Goal: Task Accomplishment & Management: Use online tool/utility

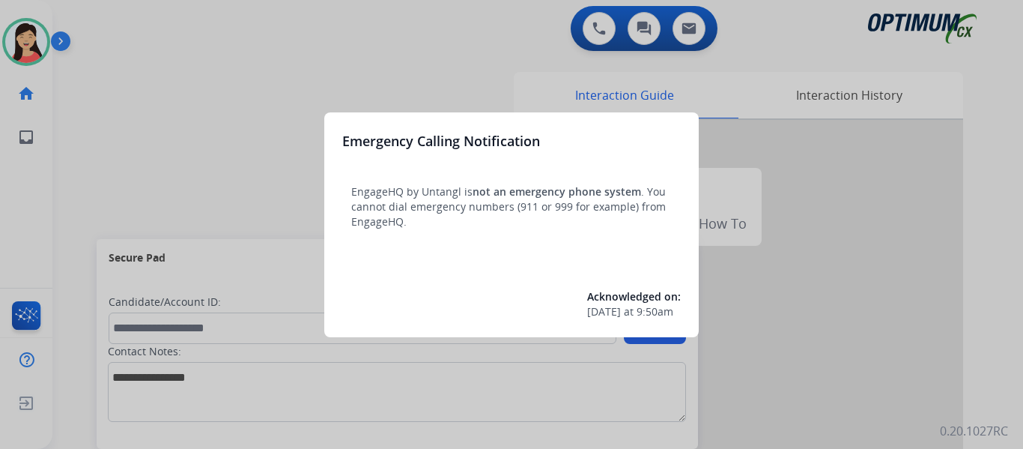
click at [160, 171] on div at bounding box center [511, 224] width 1023 height 449
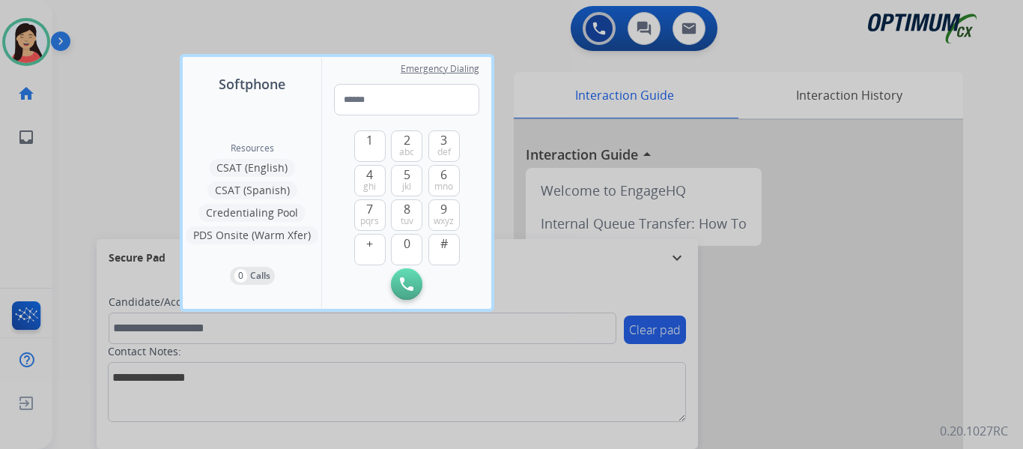
click at [120, 159] on div at bounding box center [511, 224] width 1023 height 449
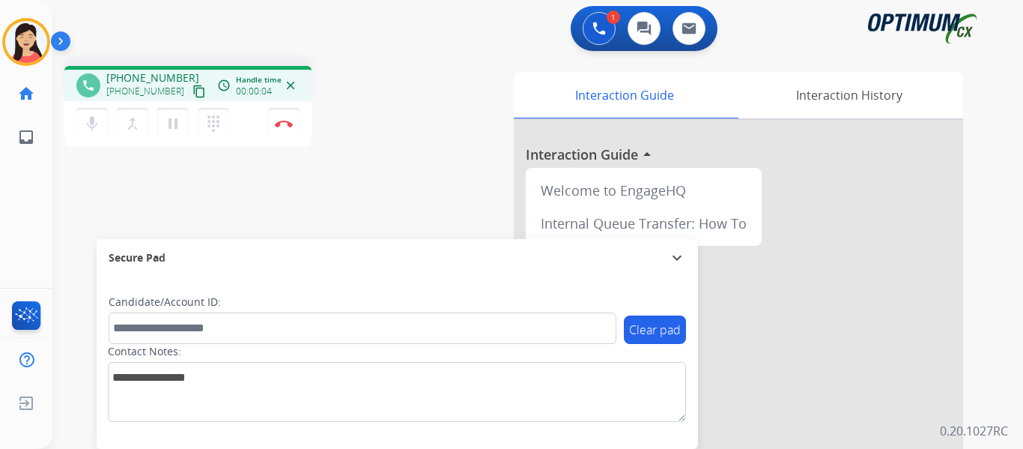
click at [193, 91] on mat-icon "content_copy" at bounding box center [199, 91] width 13 height 13
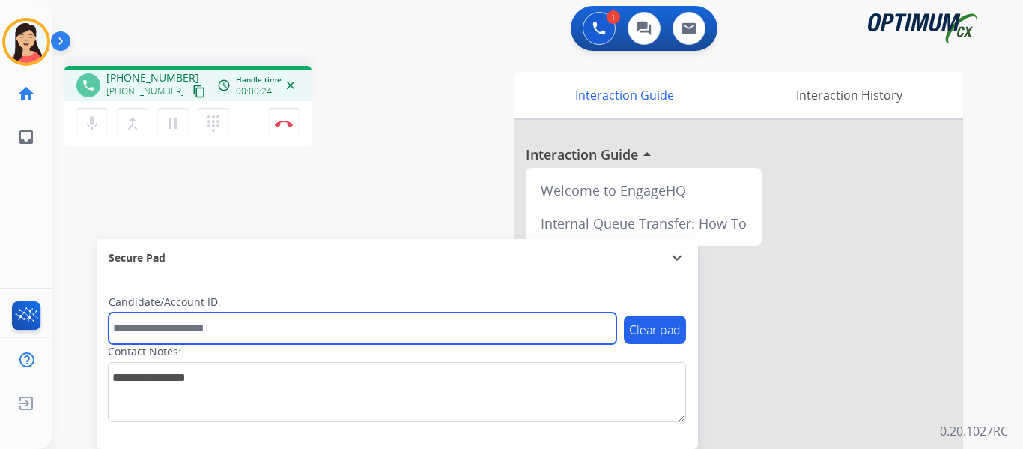
click at [247, 318] on input "text" at bounding box center [363, 327] width 508 height 31
paste input "*******"
type input "*******"
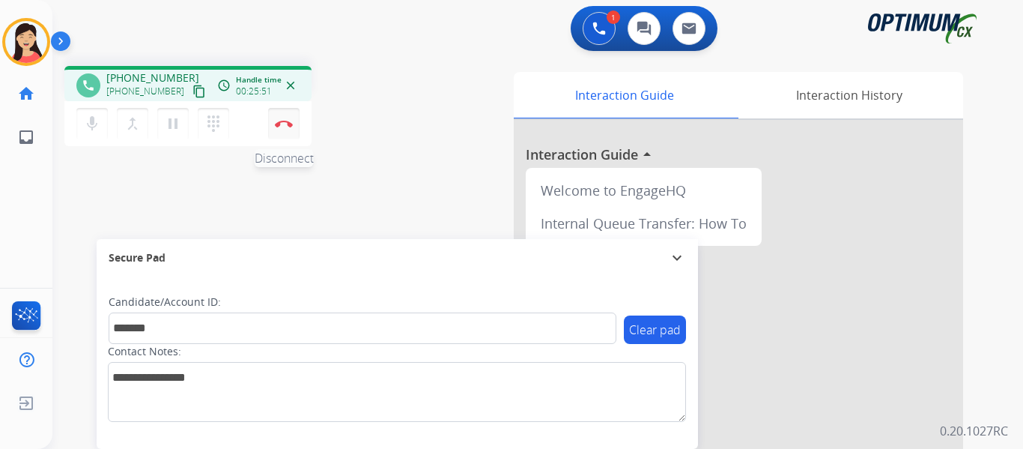
click at [288, 130] on button "Disconnect" at bounding box center [283, 123] width 31 height 31
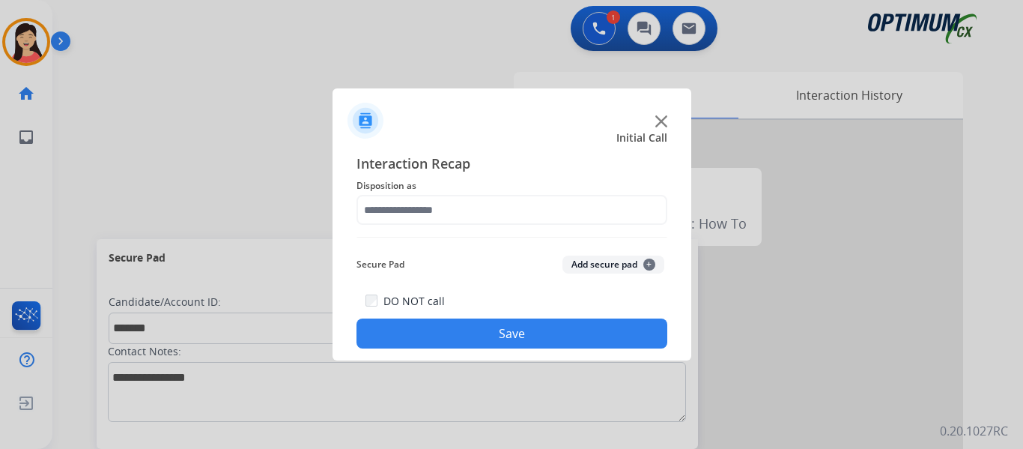
click at [583, 270] on button "Add secure pad +" at bounding box center [614, 264] width 102 height 18
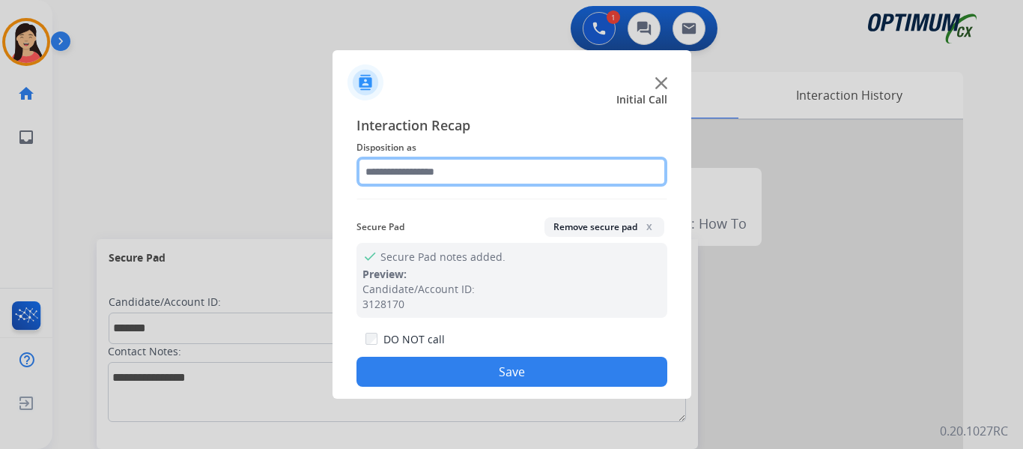
click at [470, 172] on input "text" at bounding box center [512, 172] width 311 height 30
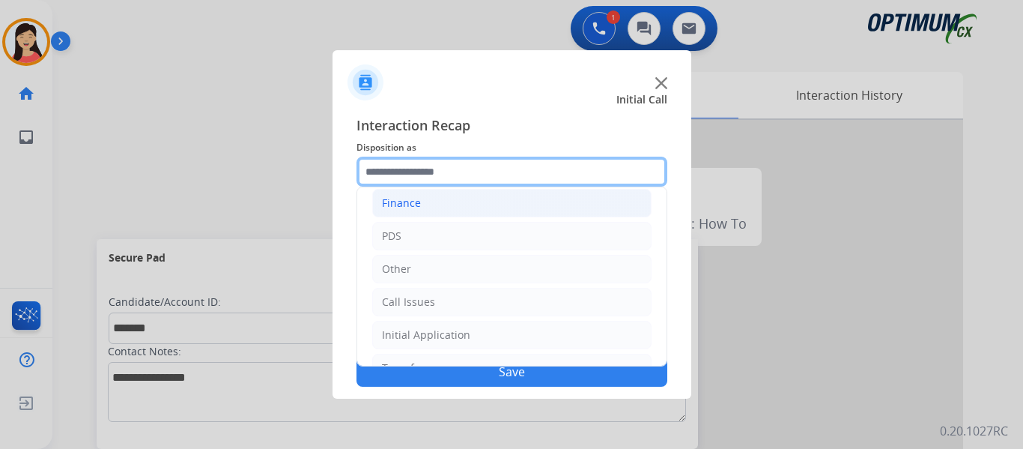
scroll to position [102, 0]
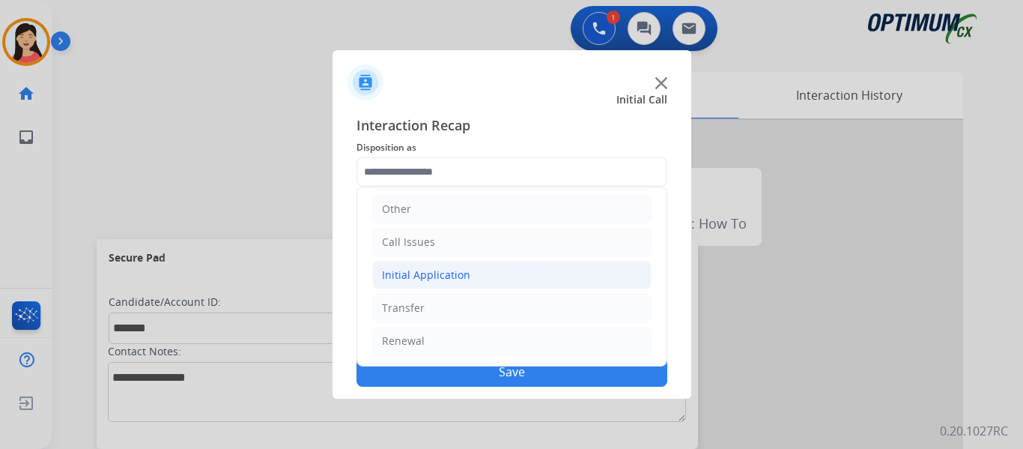
click at [439, 270] on div "Initial Application" at bounding box center [426, 274] width 88 height 15
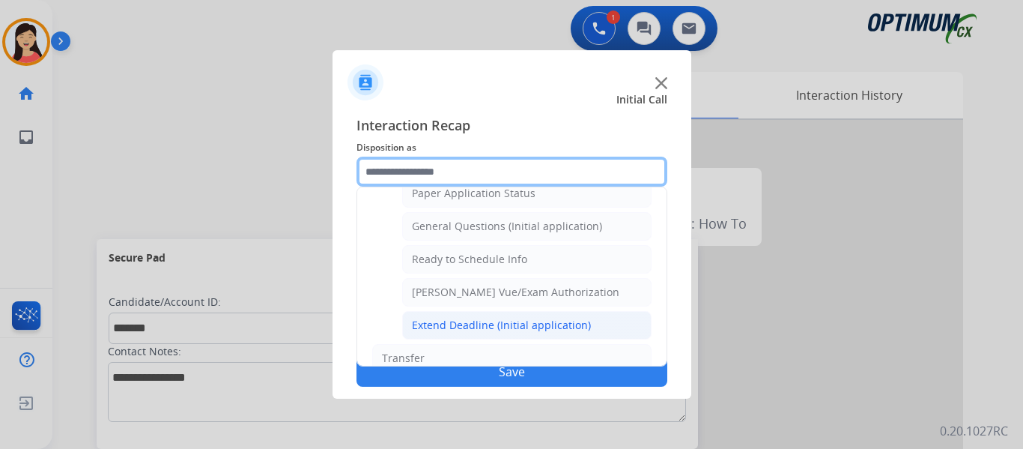
scroll to position [833, 0]
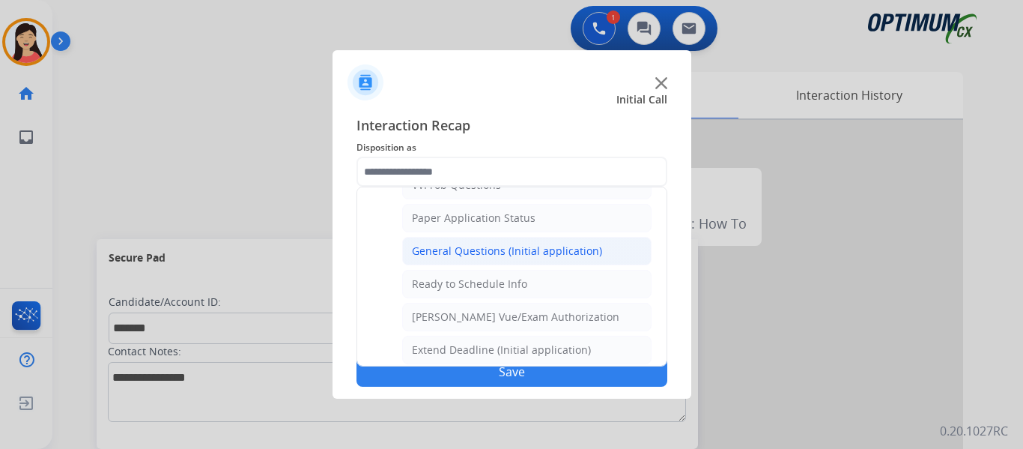
click at [539, 256] on div "General Questions (Initial application)" at bounding box center [507, 250] width 190 height 15
type input "**********"
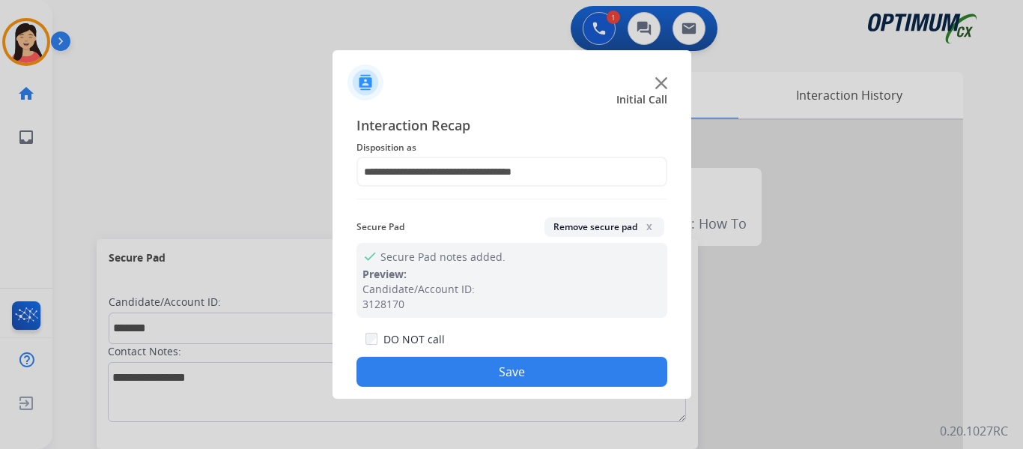
click at [563, 386] on div "DO NOT call Save" at bounding box center [512, 358] width 311 height 57
click at [608, 380] on button "Save" at bounding box center [512, 372] width 311 height 30
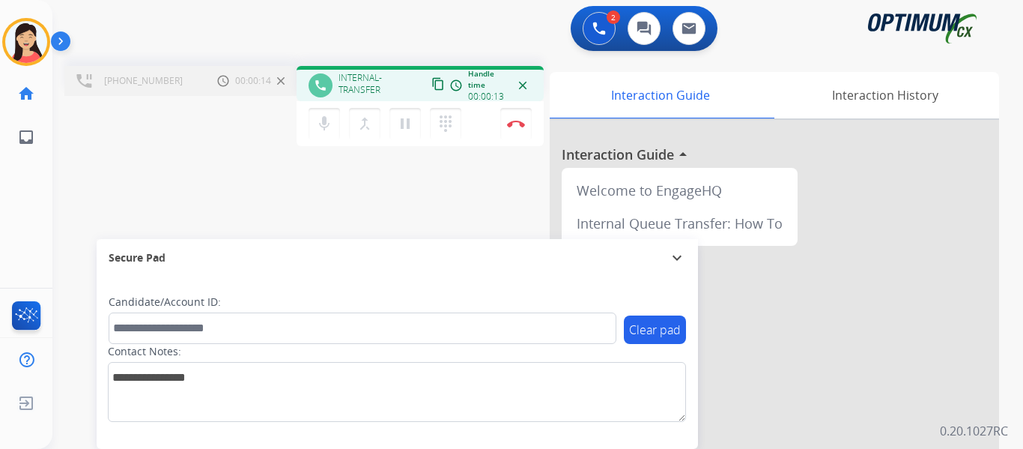
click at [441, 88] on mat-icon "content_copy" at bounding box center [438, 83] width 13 height 13
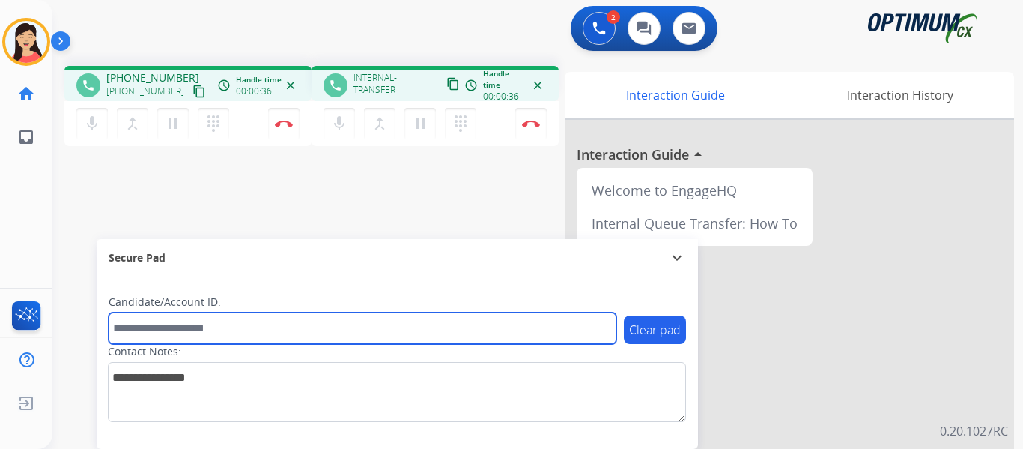
click at [239, 333] on input "text" at bounding box center [363, 327] width 508 height 31
paste input "*******"
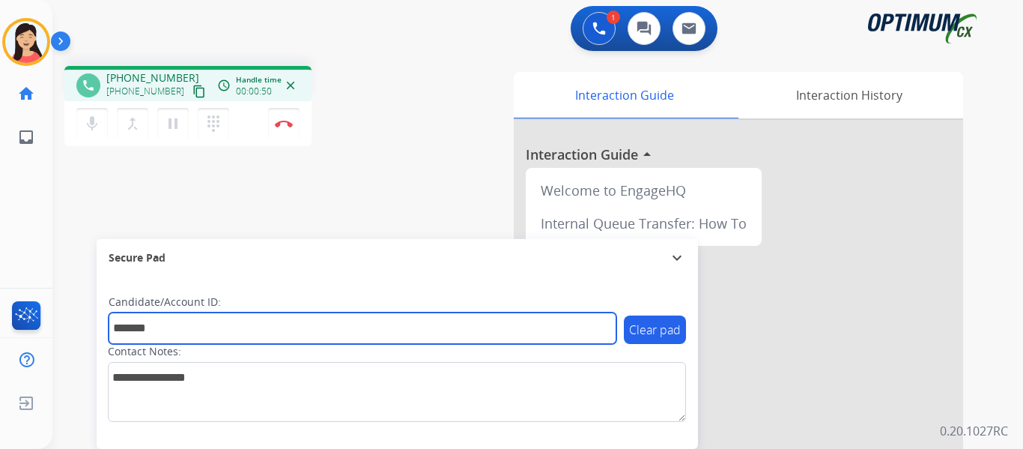
type input "*******"
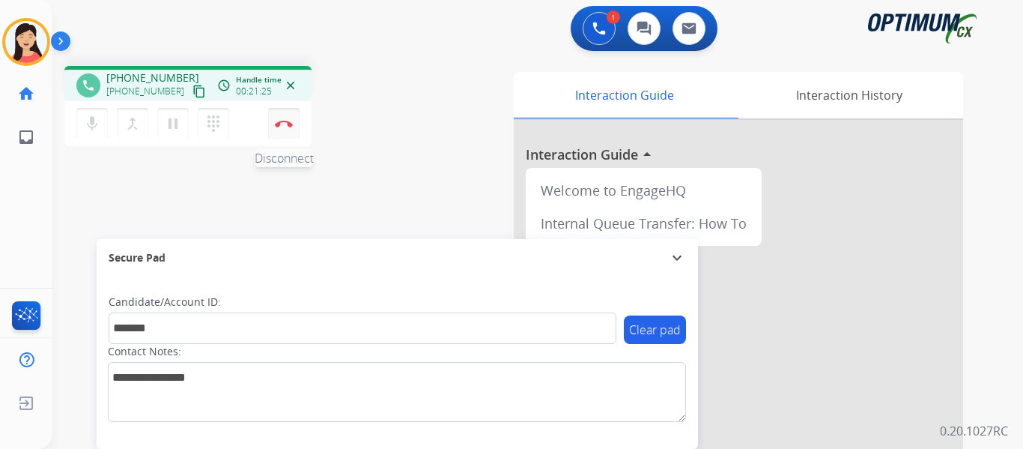
click at [282, 124] on img at bounding box center [284, 123] width 18 height 7
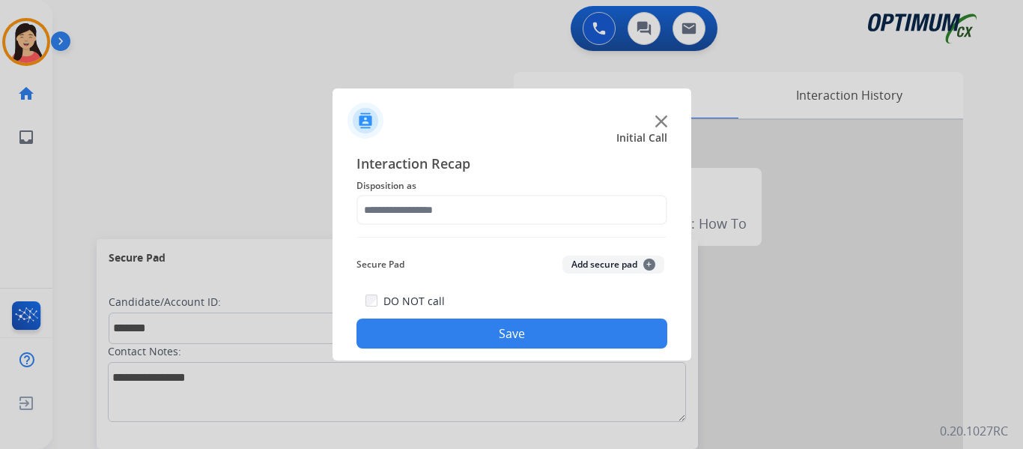
click at [613, 264] on button "Add secure pad +" at bounding box center [614, 264] width 102 height 18
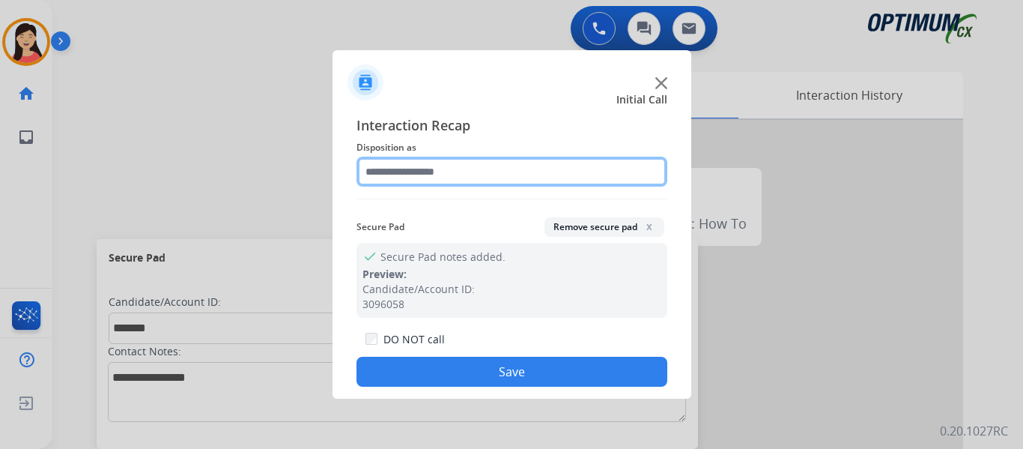
click at [485, 167] on input "text" at bounding box center [512, 172] width 311 height 30
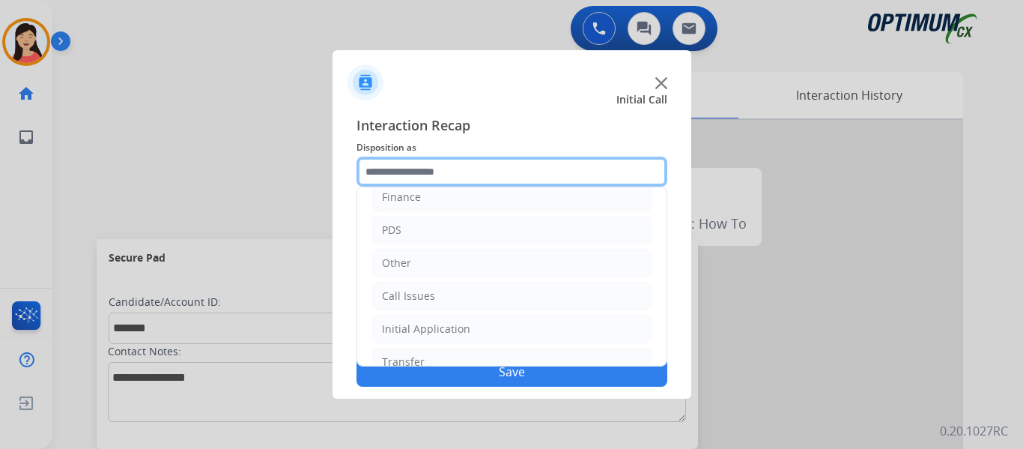
scroll to position [102, 0]
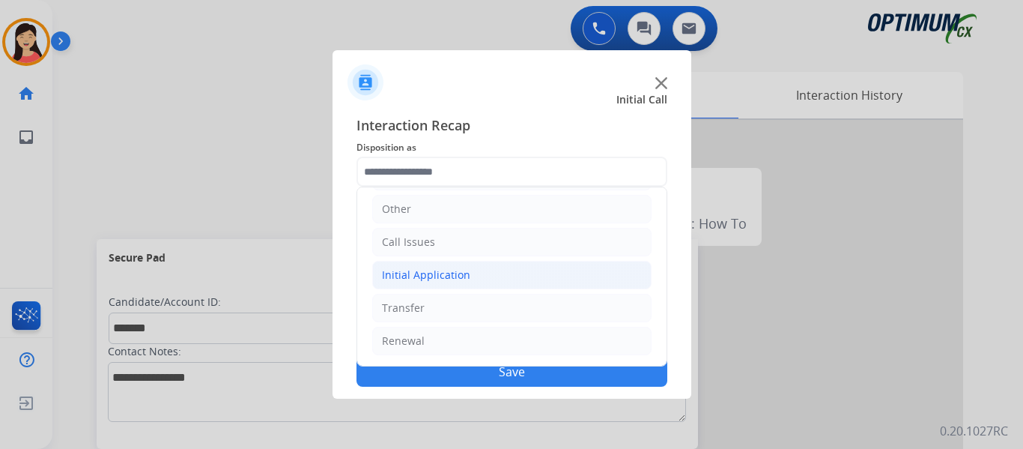
click at [417, 268] on div "Initial Application" at bounding box center [426, 274] width 88 height 15
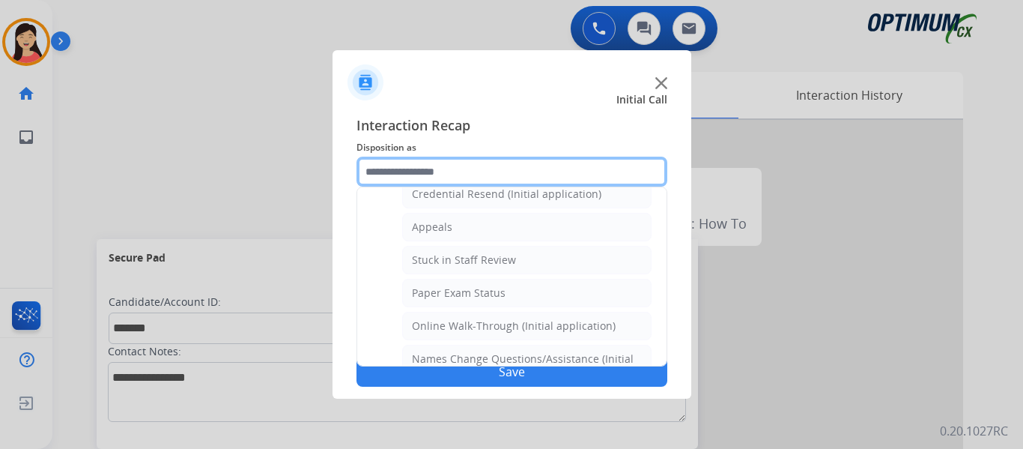
scroll to position [252, 0]
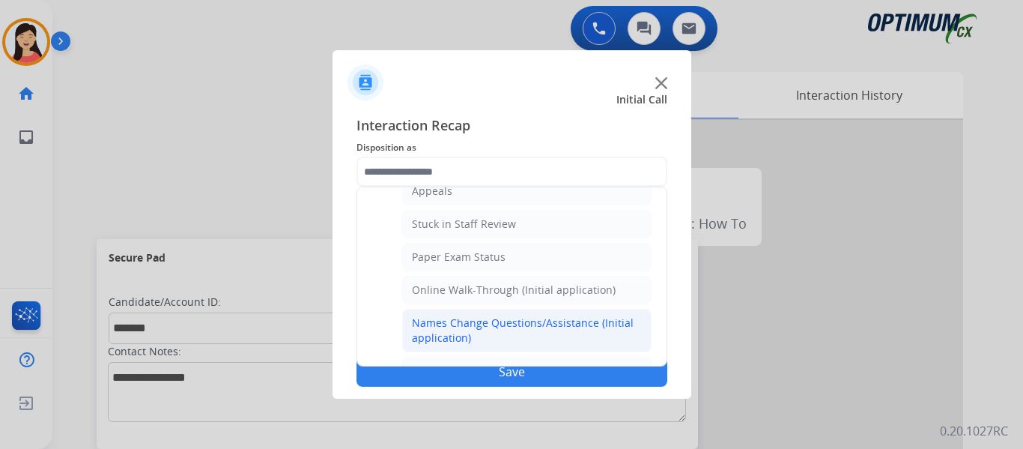
click at [578, 342] on div "Names Change Questions/Assistance (Initial application)" at bounding box center [527, 330] width 230 height 30
type input "**********"
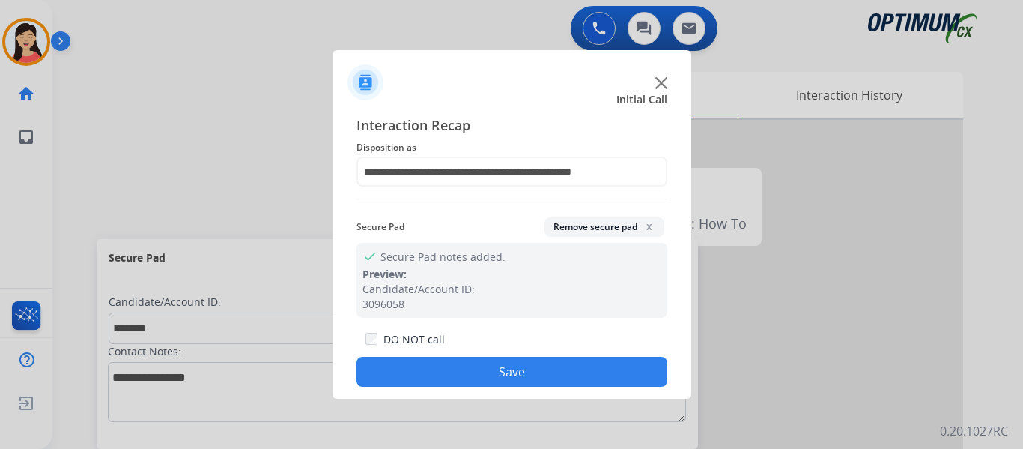
click at [586, 384] on button "Save" at bounding box center [512, 372] width 311 height 30
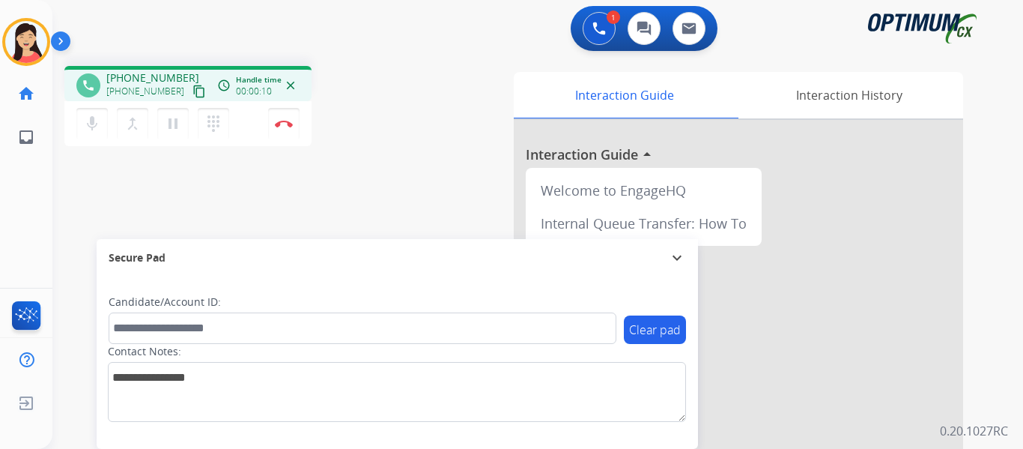
drag, startPoint x: 182, startPoint y: 95, endPoint x: 191, endPoint y: 96, distance: 9.0
click at [193, 95] on mat-icon "content_copy" at bounding box center [199, 91] width 13 height 13
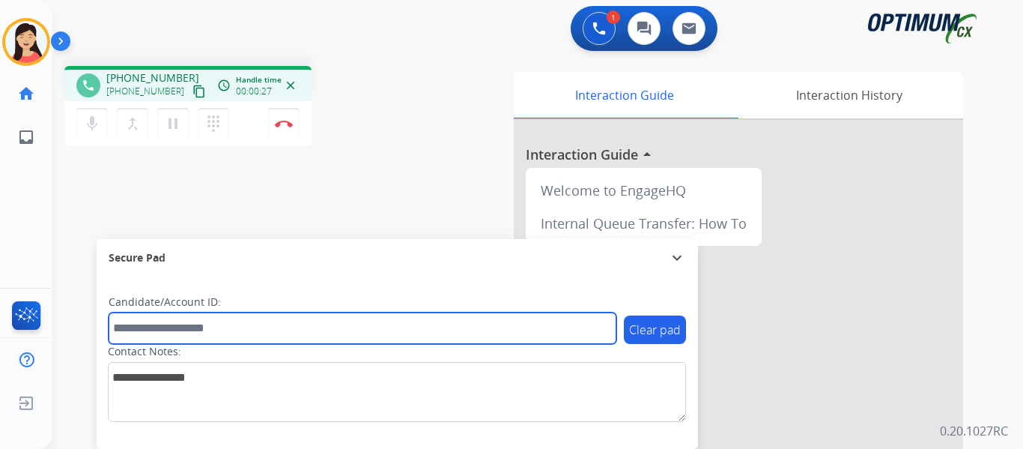
click at [479, 320] on input "text" at bounding box center [363, 327] width 508 height 31
paste input "*******"
type input "*******"
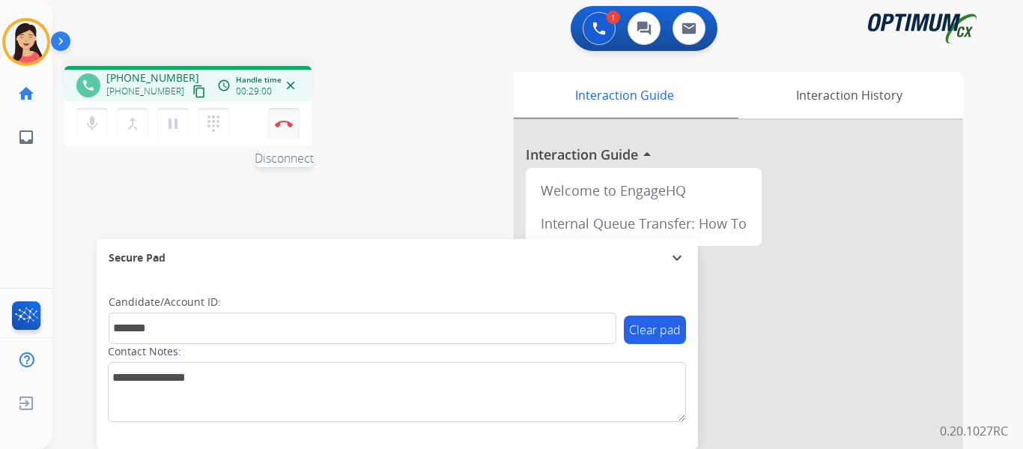
click at [278, 109] on button "Disconnect" at bounding box center [283, 123] width 31 height 31
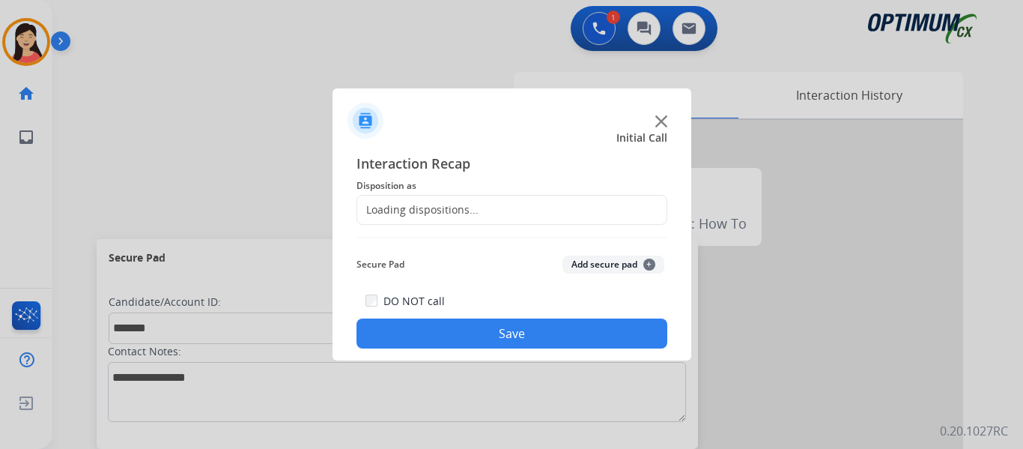
click at [587, 267] on button "Add secure pad +" at bounding box center [614, 264] width 102 height 18
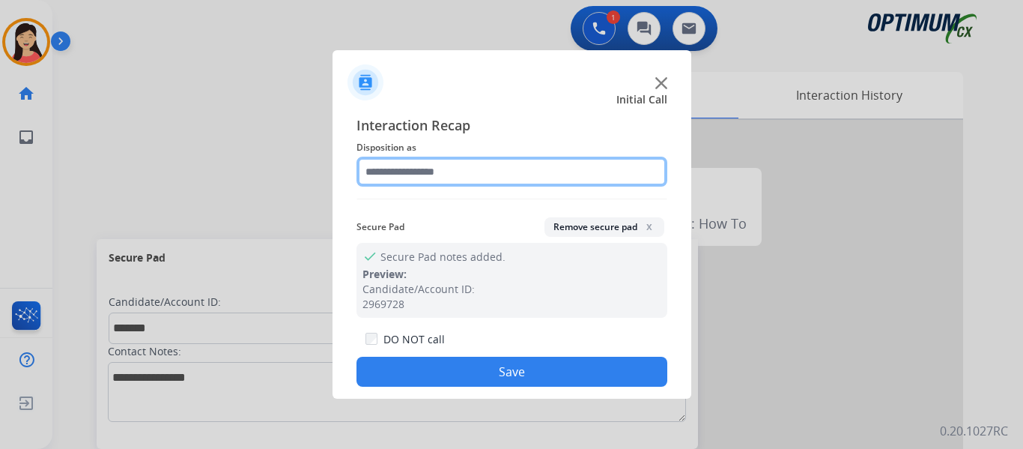
click at [448, 174] on input "text" at bounding box center [512, 172] width 311 height 30
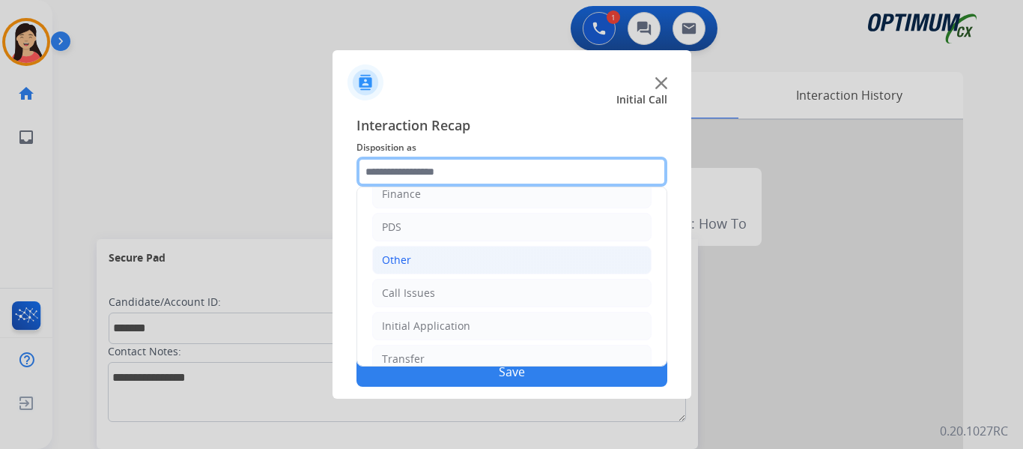
scroll to position [102, 0]
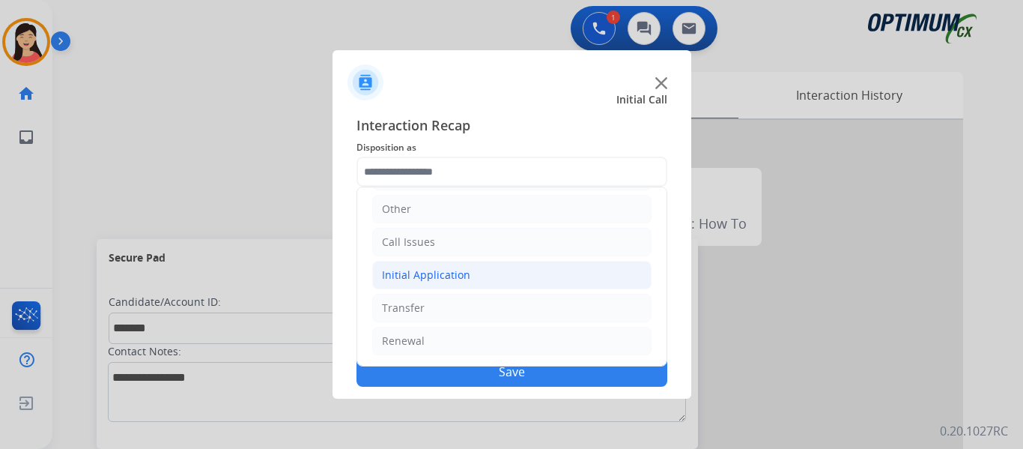
click at [436, 275] on div "Initial Application" at bounding box center [426, 274] width 88 height 15
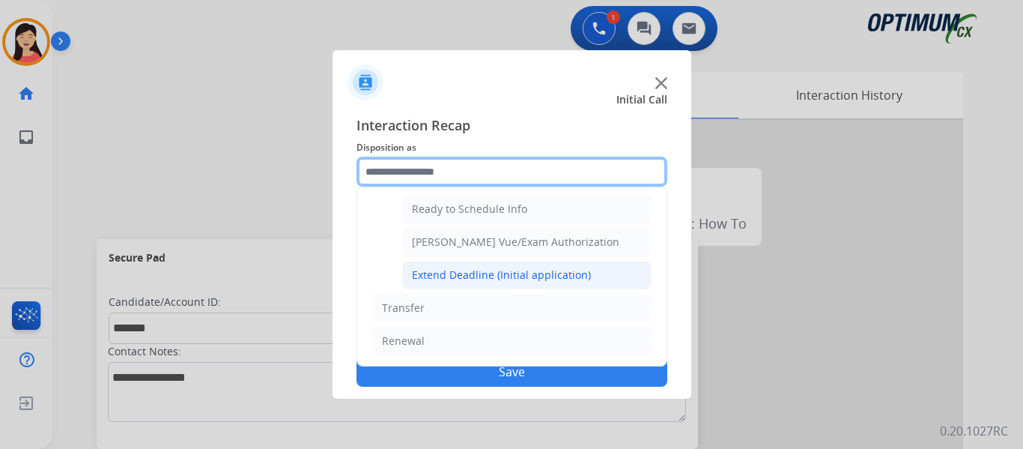
scroll to position [833, 0]
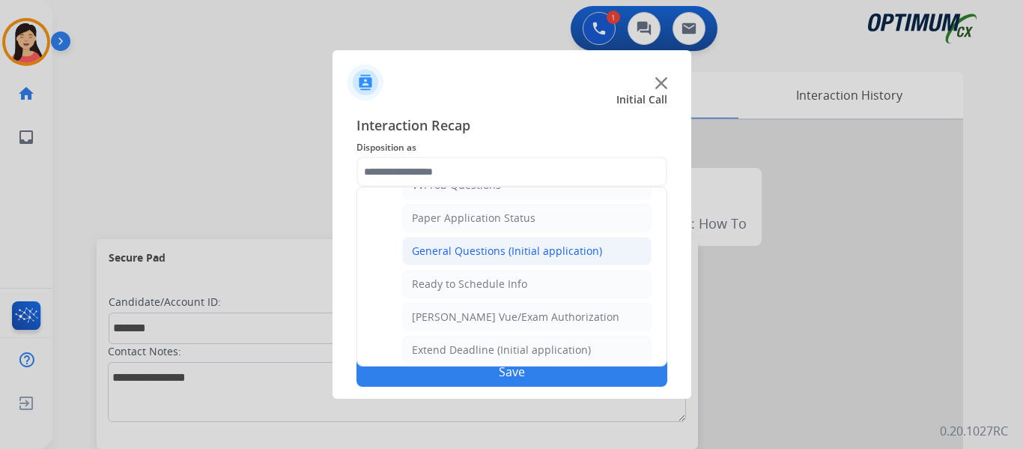
click at [475, 256] on div "General Questions (Initial application)" at bounding box center [507, 250] width 190 height 15
type input "**********"
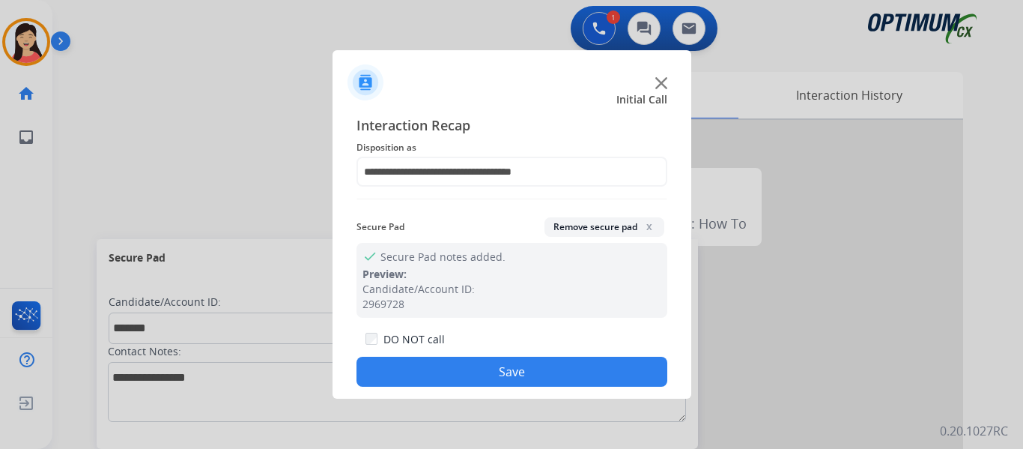
click at [598, 372] on button "Save" at bounding box center [512, 372] width 311 height 30
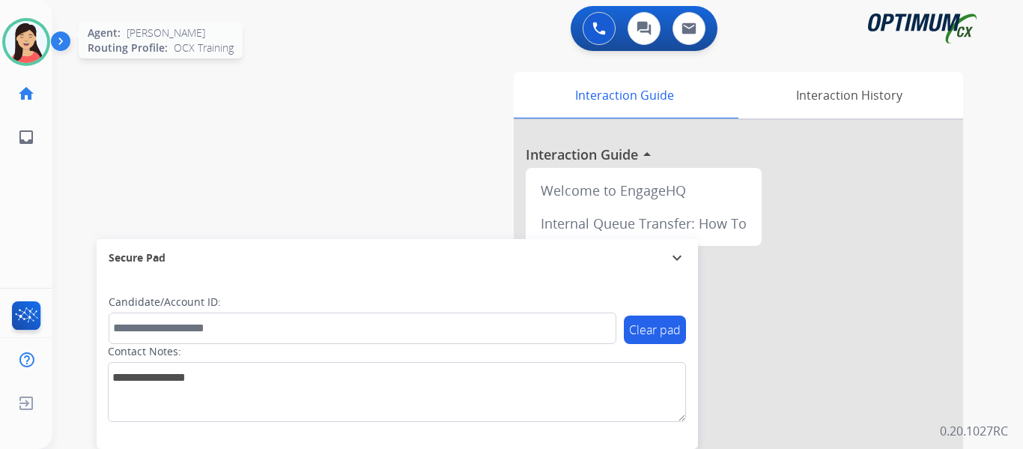
click at [44, 48] on img at bounding box center [26, 42] width 42 height 42
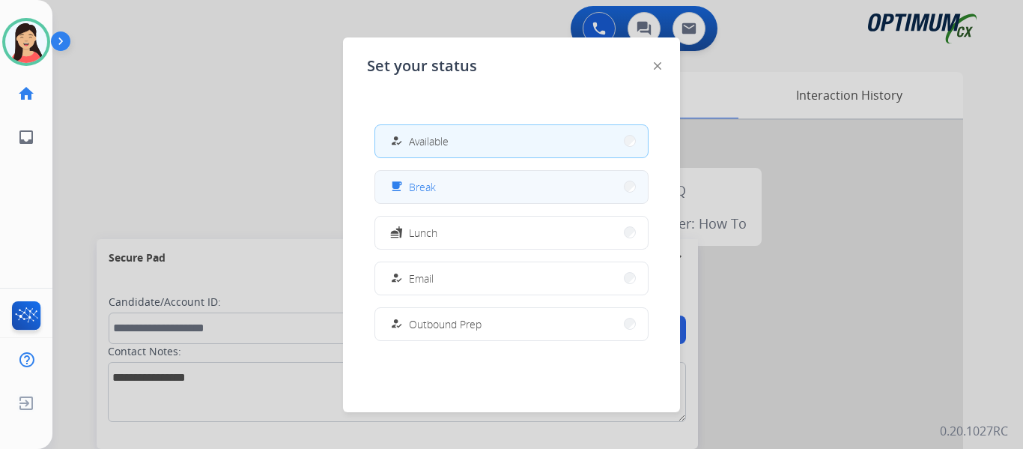
click at [458, 175] on button "free_breakfast Break" at bounding box center [511, 187] width 273 height 32
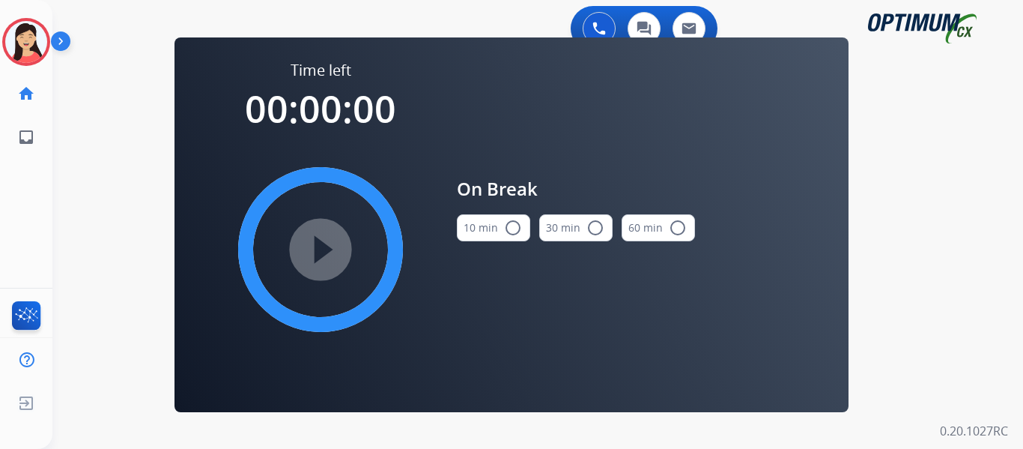
click at [494, 222] on button "10 min radio_button_unchecked" at bounding box center [493, 227] width 73 height 27
click at [330, 255] on mat-icon "play_circle_filled" at bounding box center [321, 249] width 18 height 18
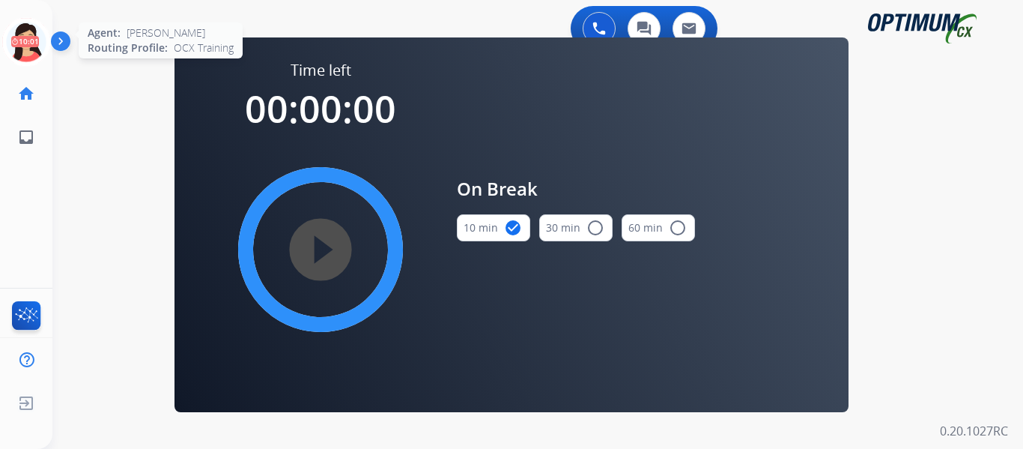
click at [21, 46] on icon at bounding box center [26, 42] width 49 height 49
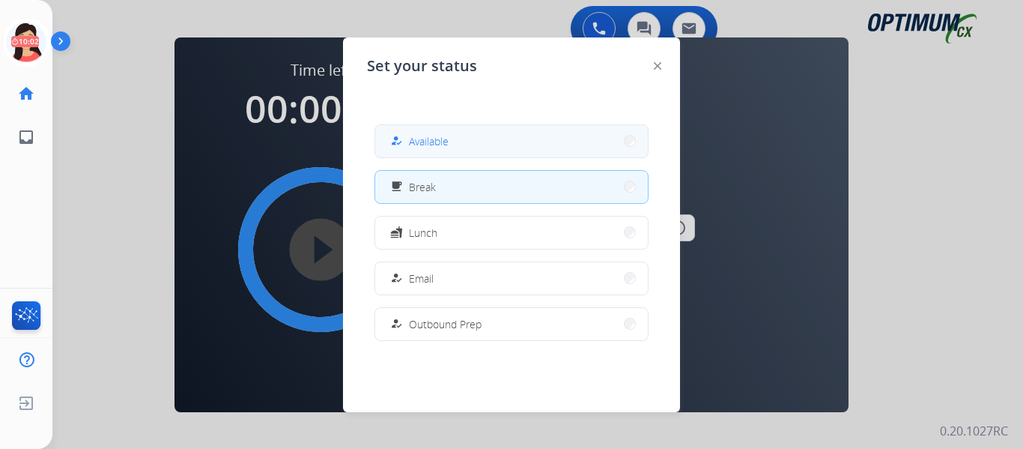
click at [588, 142] on button "how_to_reg Available" at bounding box center [511, 141] width 273 height 32
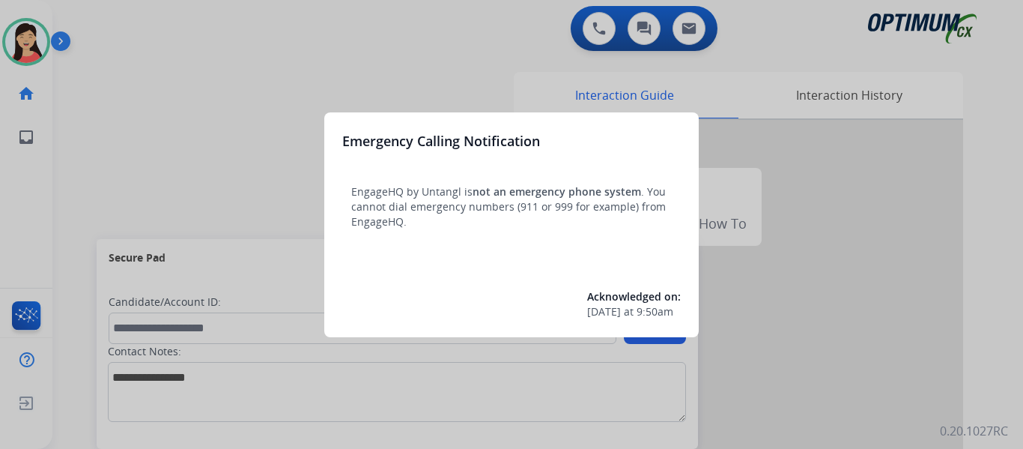
click at [91, 126] on div at bounding box center [511, 224] width 1023 height 449
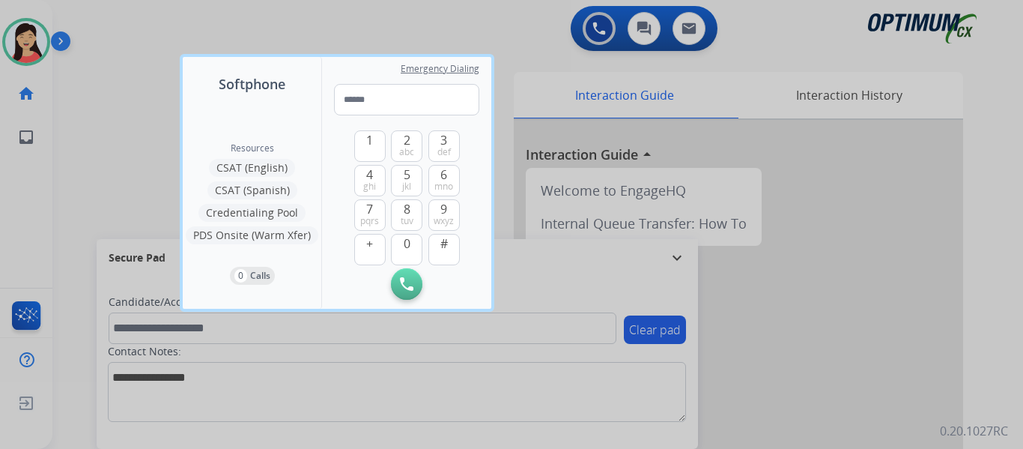
click at [90, 136] on div at bounding box center [511, 224] width 1023 height 449
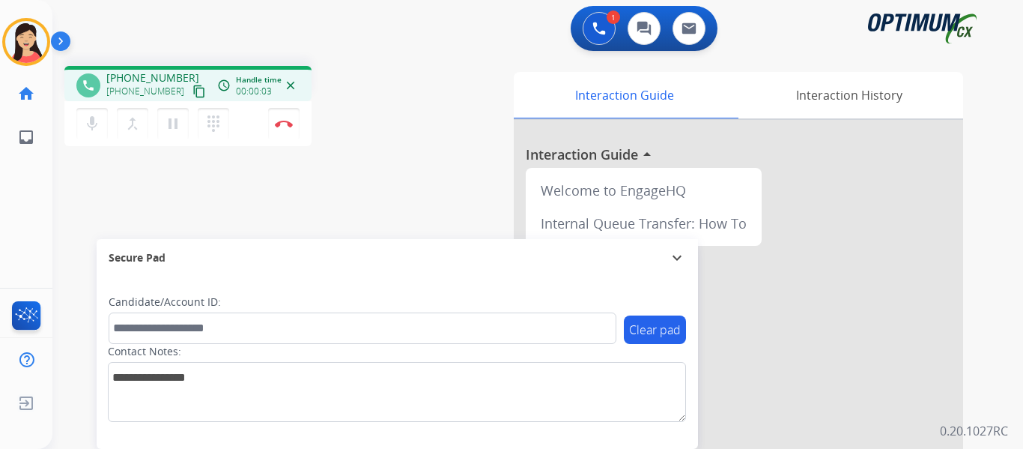
click at [193, 88] on mat-icon "content_copy" at bounding box center [199, 91] width 13 height 13
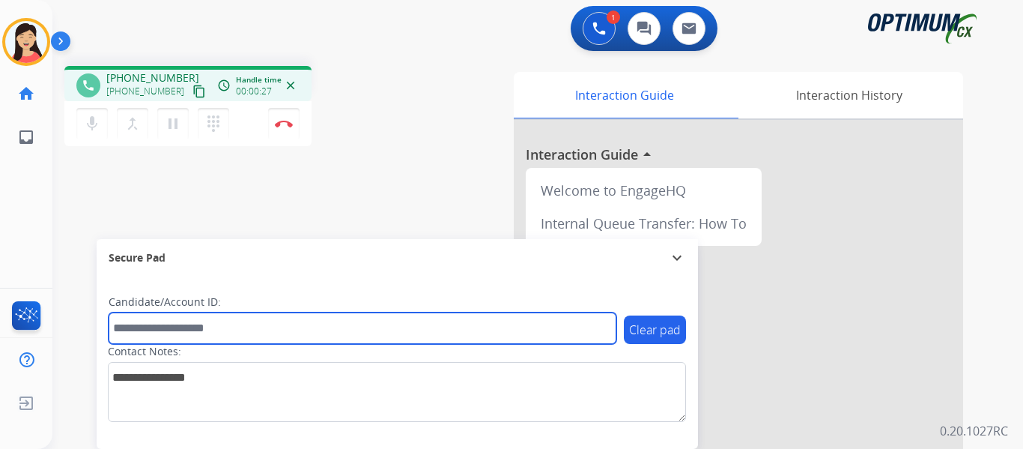
click at [206, 327] on input "text" at bounding box center [363, 327] width 508 height 31
paste input "*******"
type input "*******"
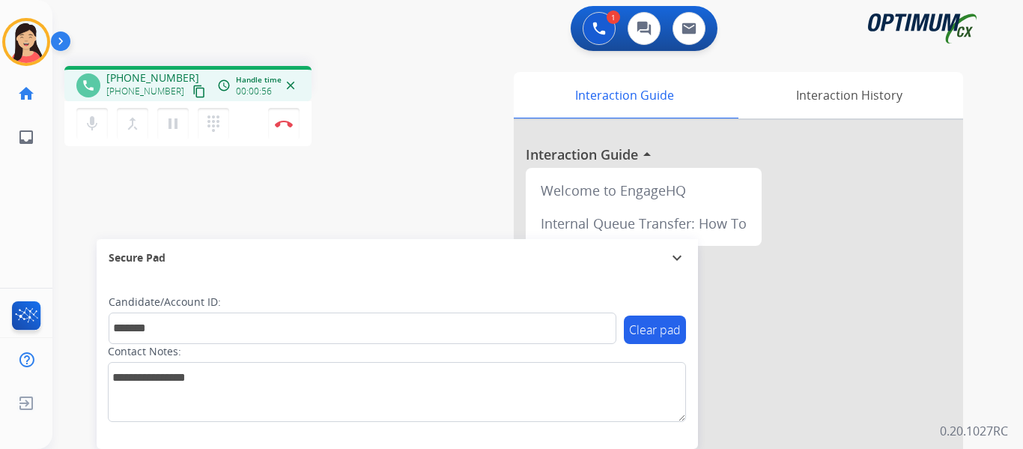
drag, startPoint x: 181, startPoint y: 89, endPoint x: 262, endPoint y: 128, distance: 90.5
click at [193, 88] on mat-icon "content_copy" at bounding box center [199, 91] width 13 height 13
click at [286, 118] on button "Disconnect" at bounding box center [283, 123] width 31 height 31
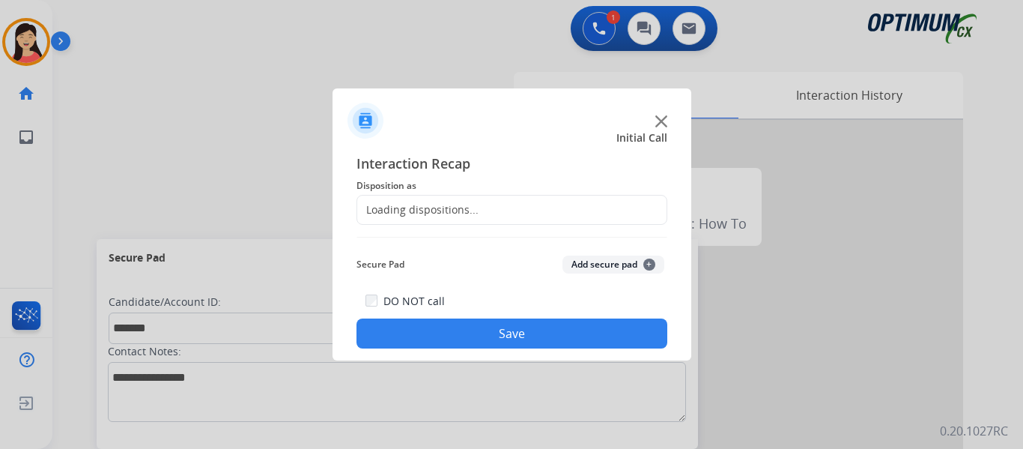
click at [593, 261] on button "Add secure pad +" at bounding box center [614, 264] width 102 height 18
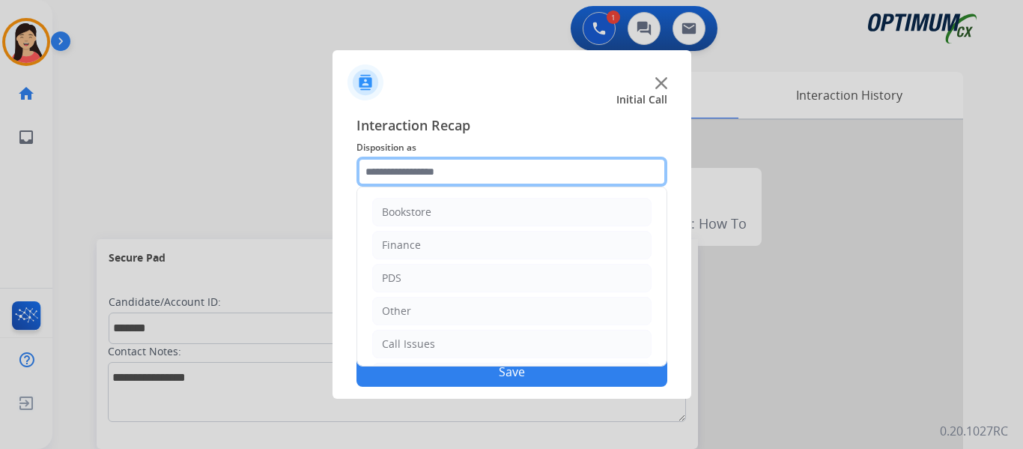
click at [446, 178] on input "text" at bounding box center [512, 172] width 311 height 30
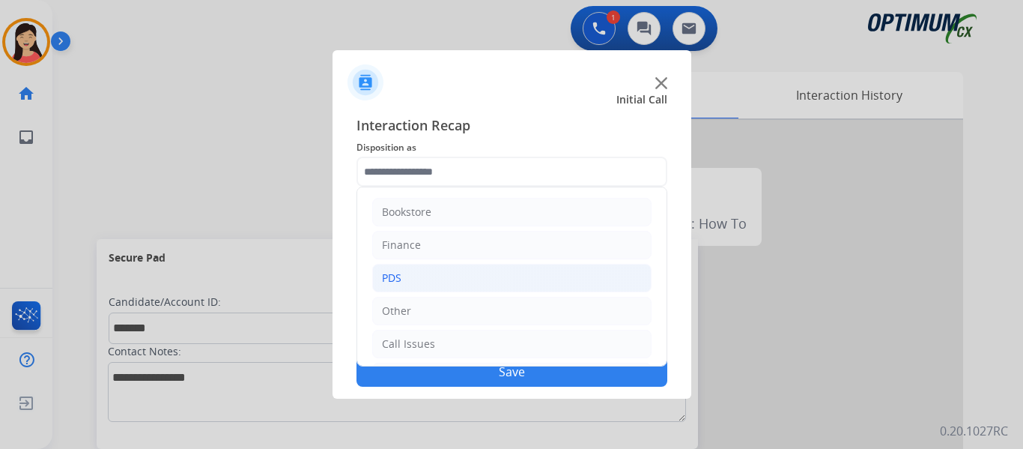
click at [391, 270] on li "PDS" at bounding box center [511, 278] width 279 height 28
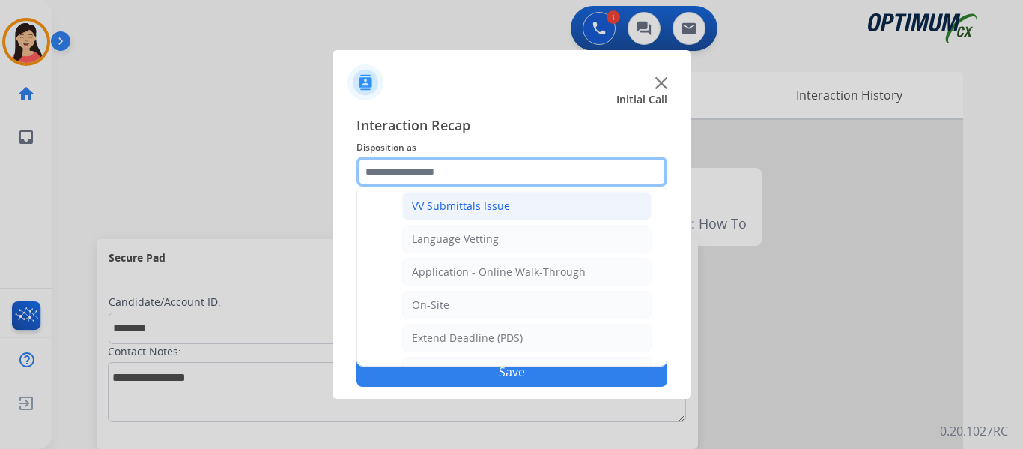
scroll to position [375, 0]
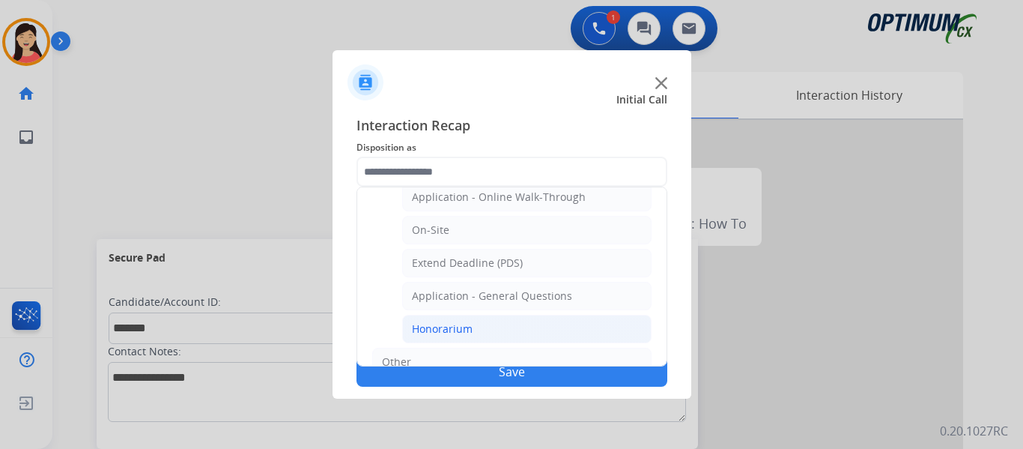
click at [488, 324] on li "Honorarium" at bounding box center [526, 329] width 249 height 28
type input "**********"
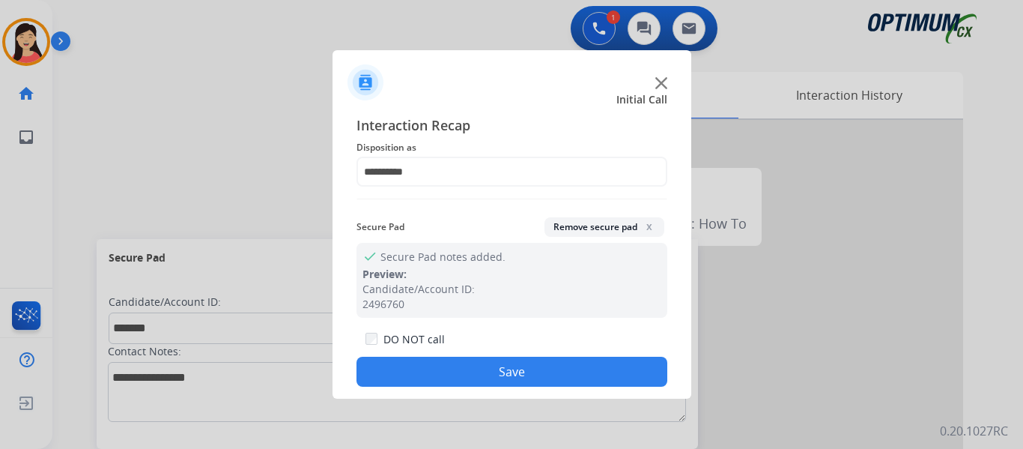
click at [523, 378] on button "Save" at bounding box center [512, 372] width 311 height 30
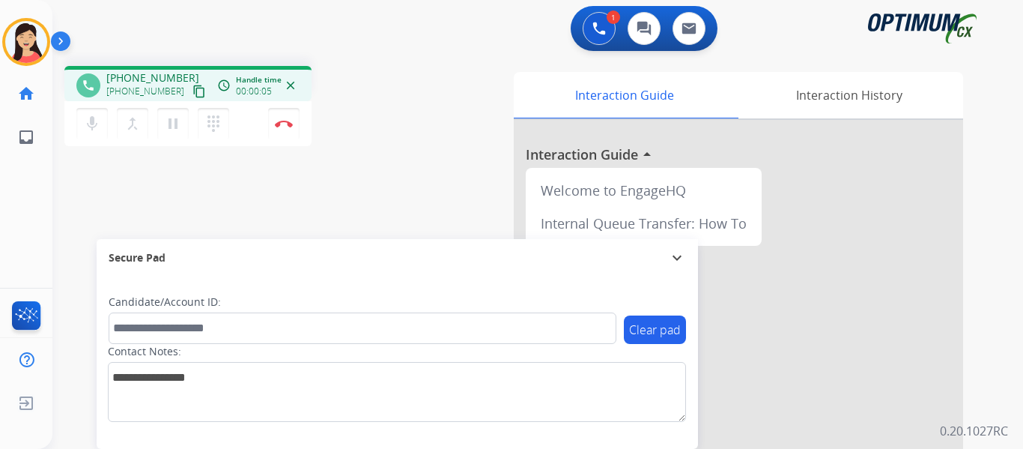
click at [193, 89] on mat-icon "content_copy" at bounding box center [199, 91] width 13 height 13
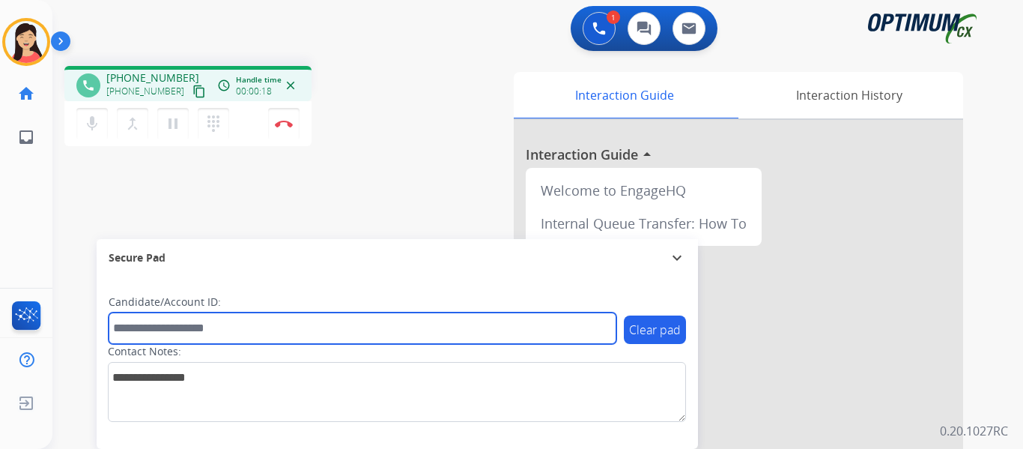
click at [330, 321] on input "text" at bounding box center [363, 327] width 508 height 31
paste input "*******"
type input "*******"
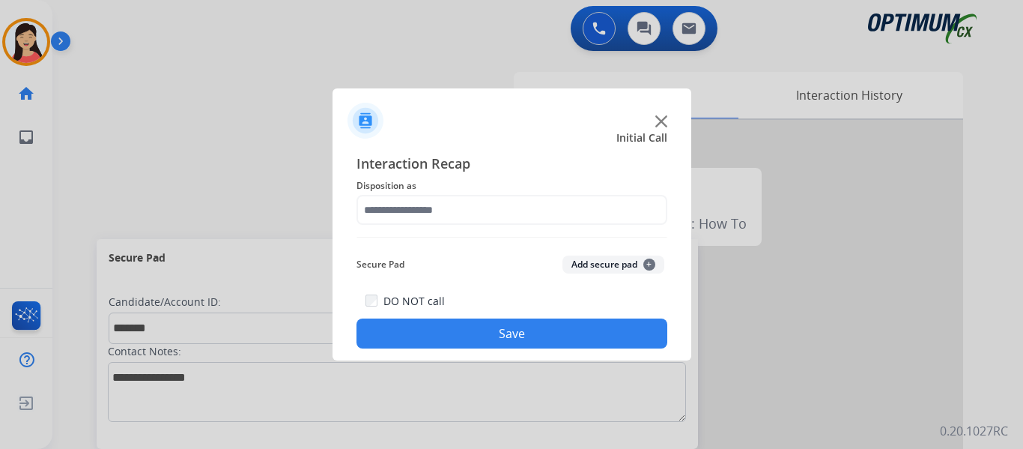
drag, startPoint x: 621, startPoint y: 269, endPoint x: 481, endPoint y: 203, distance: 154.8
click at [621, 269] on button "Add secure pad +" at bounding box center [614, 264] width 102 height 18
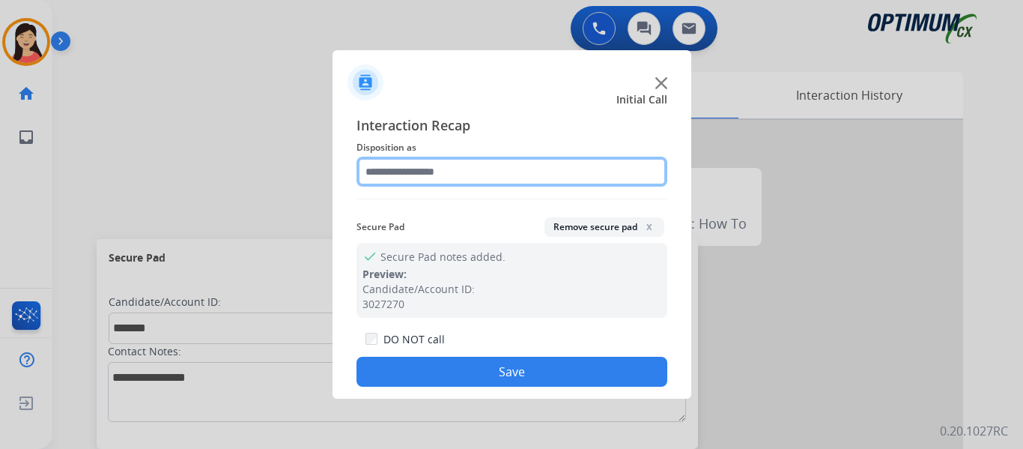
click at [411, 172] on input "text" at bounding box center [512, 172] width 311 height 30
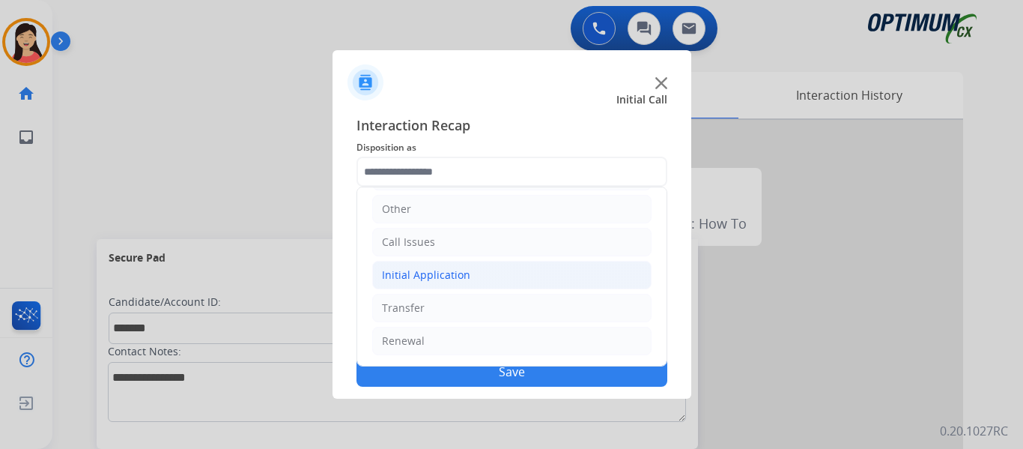
click at [470, 270] on li "Initial Application" at bounding box center [511, 275] width 279 height 28
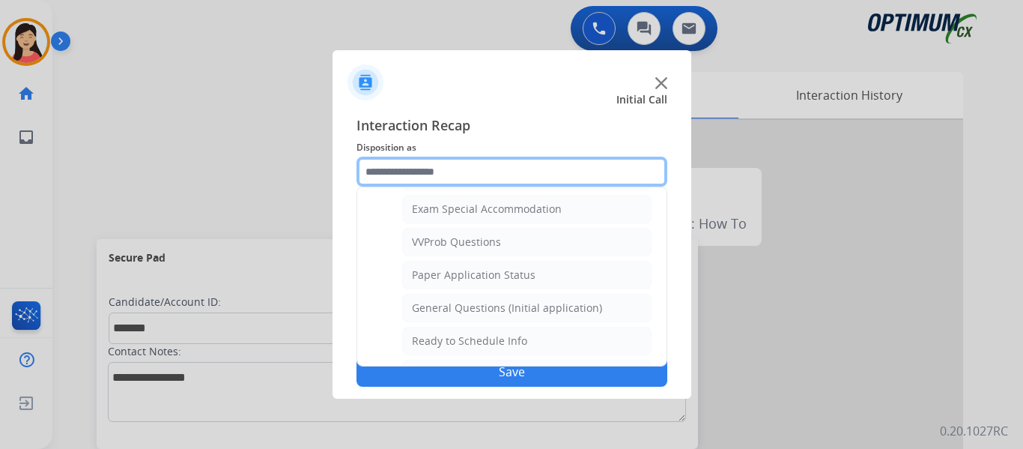
scroll to position [851, 0]
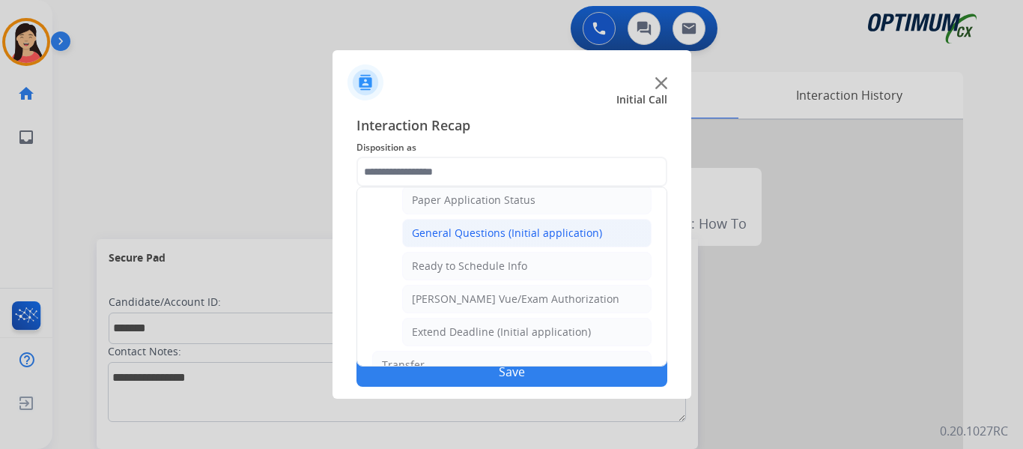
click at [518, 237] on div "General Questions (Initial application)" at bounding box center [507, 233] width 190 height 15
type input "**********"
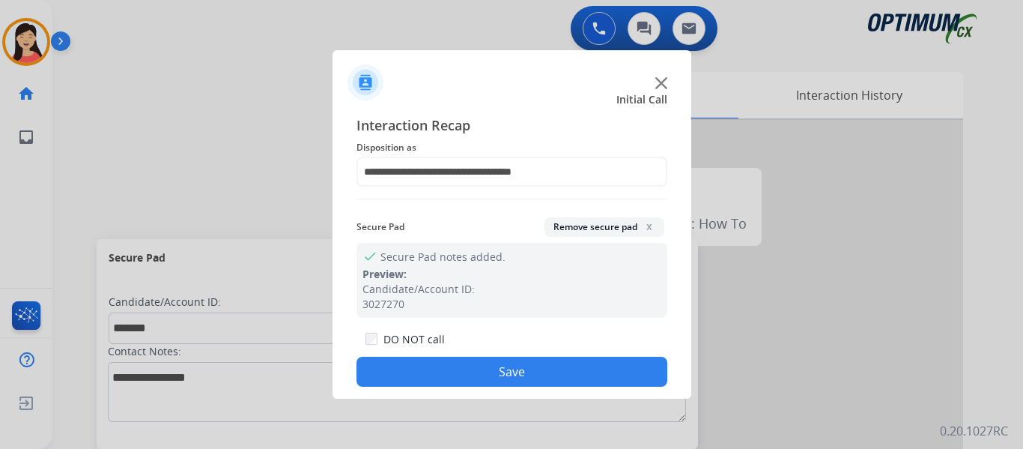
click at [578, 369] on button "Save" at bounding box center [512, 372] width 311 height 30
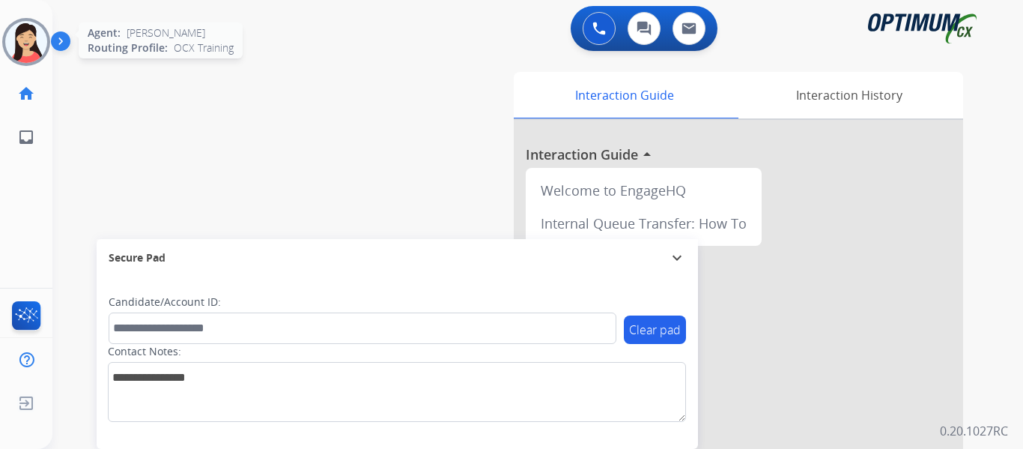
click at [38, 40] on img at bounding box center [26, 42] width 42 height 42
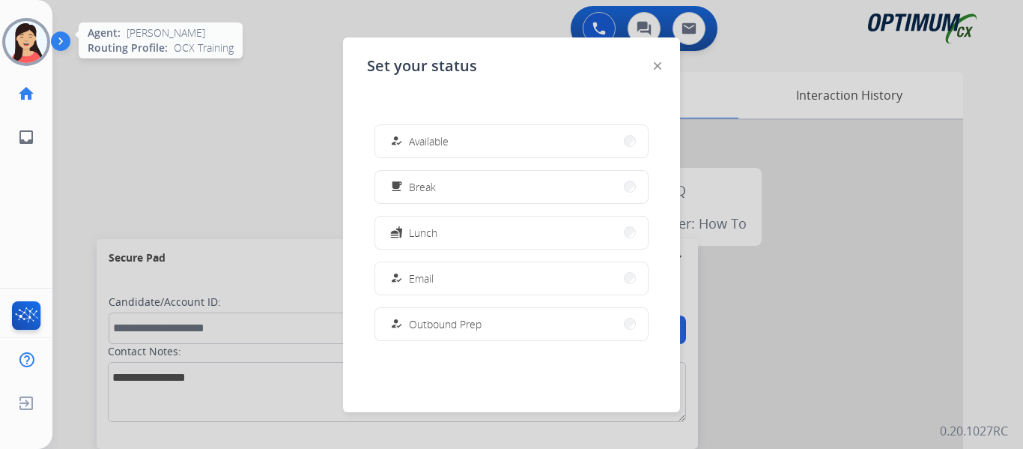
click at [16, 35] on img at bounding box center [26, 42] width 42 height 42
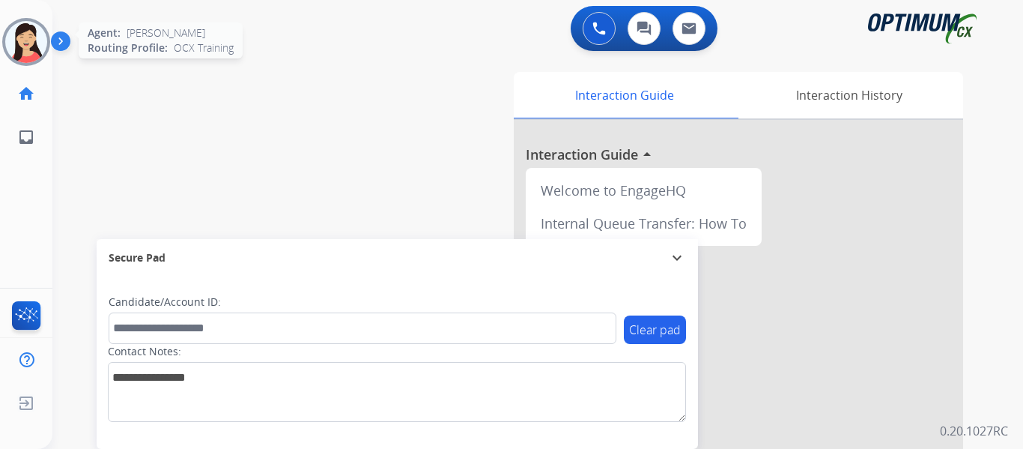
click at [16, 35] on img at bounding box center [26, 42] width 42 height 42
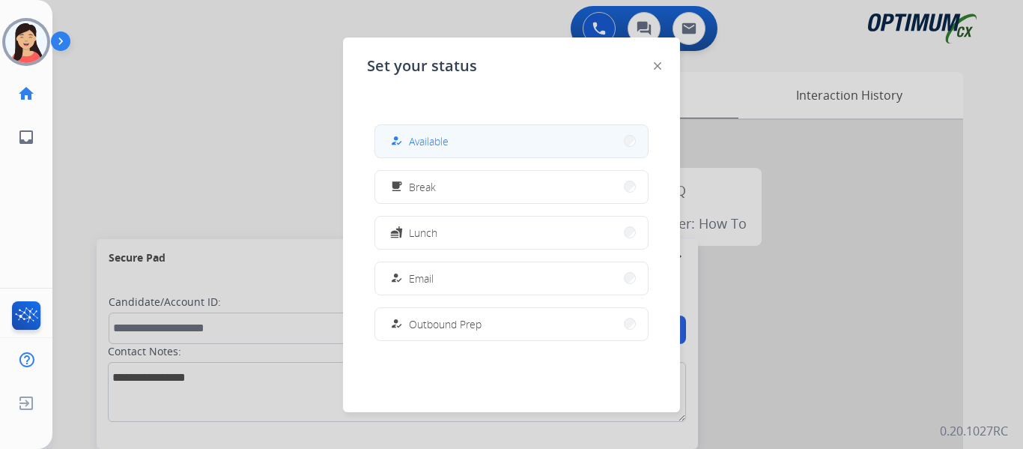
click at [481, 149] on button "how_to_reg Available" at bounding box center [511, 141] width 273 height 32
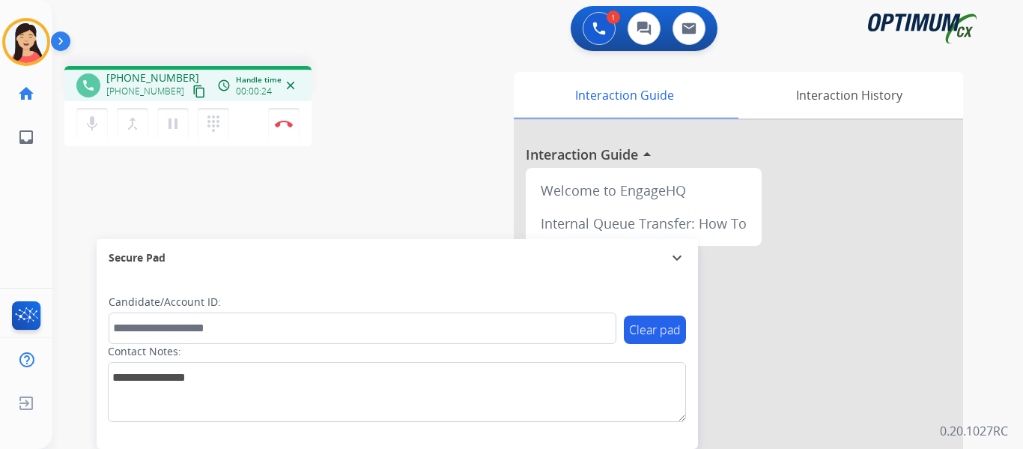
click at [193, 86] on mat-icon "content_copy" at bounding box center [199, 91] width 13 height 13
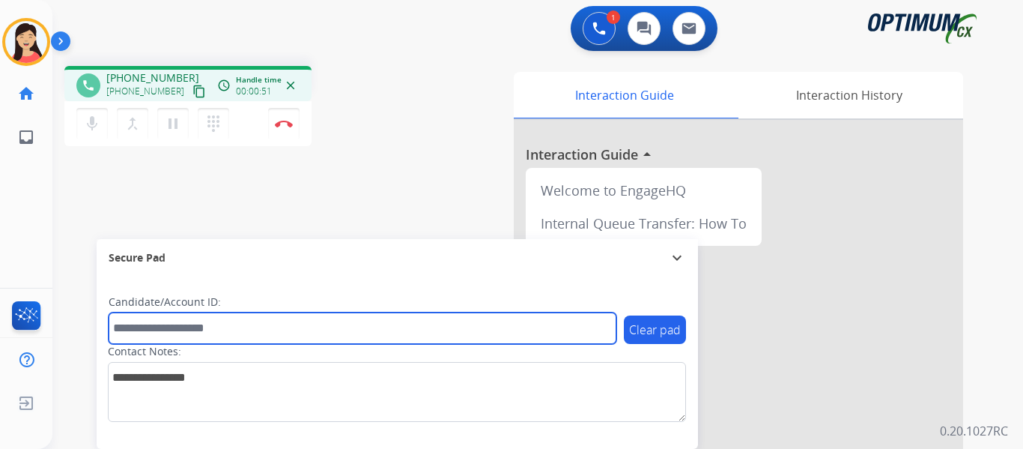
click at [446, 326] on input "text" at bounding box center [363, 327] width 508 height 31
paste input "*******"
type input "*******"
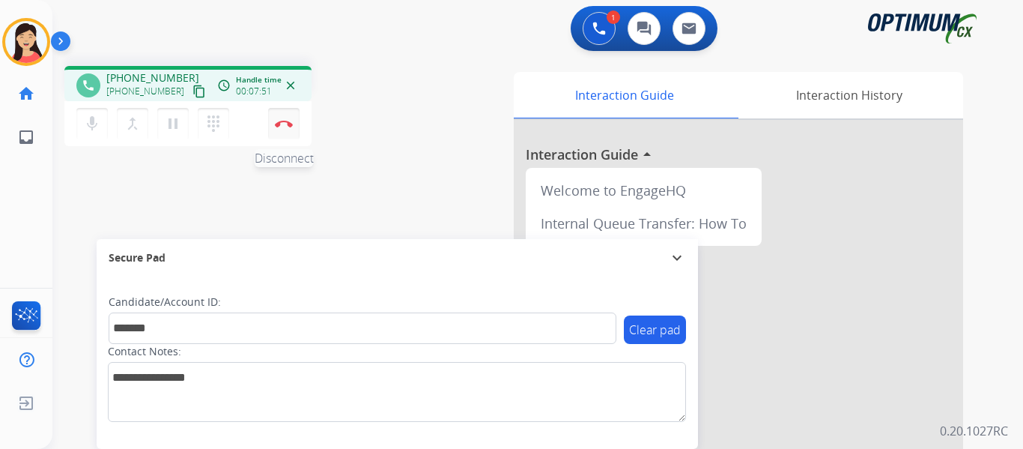
click at [289, 129] on button "Disconnect" at bounding box center [283, 123] width 31 height 31
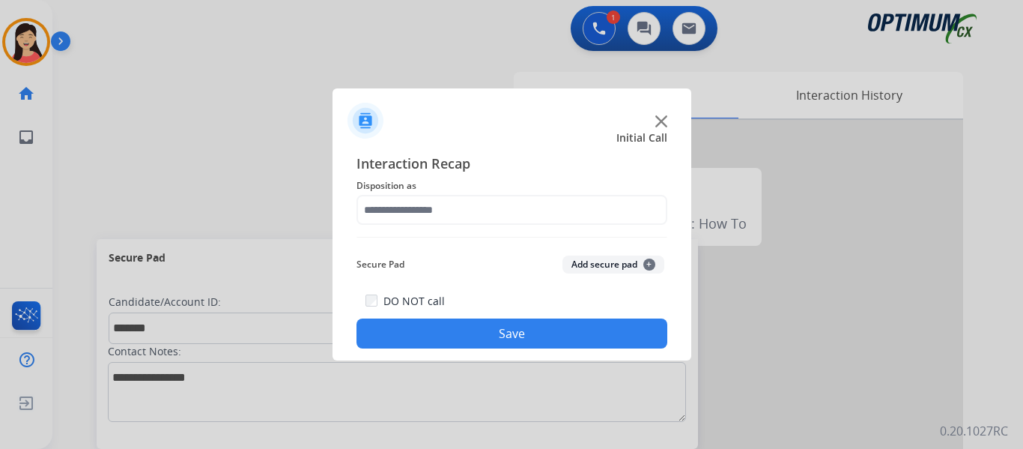
click at [608, 265] on button "Add secure pad +" at bounding box center [614, 264] width 102 height 18
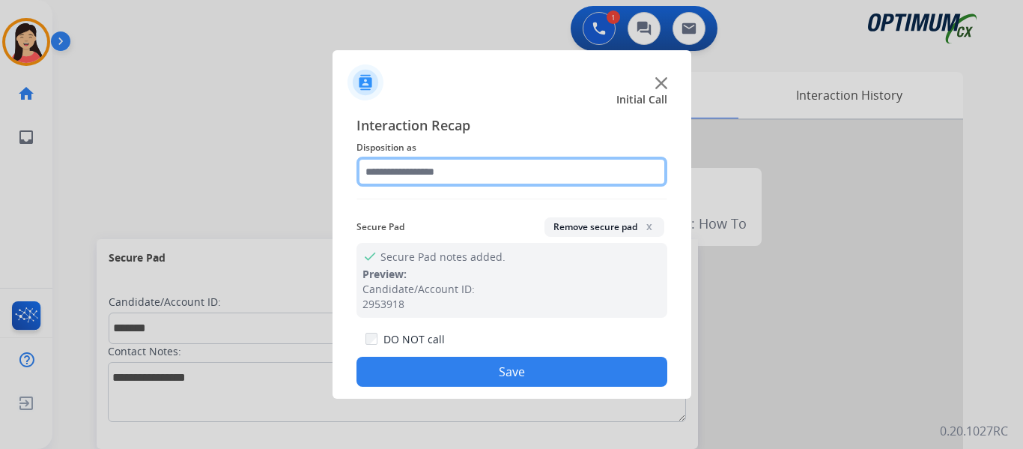
click at [469, 164] on input "text" at bounding box center [512, 172] width 311 height 30
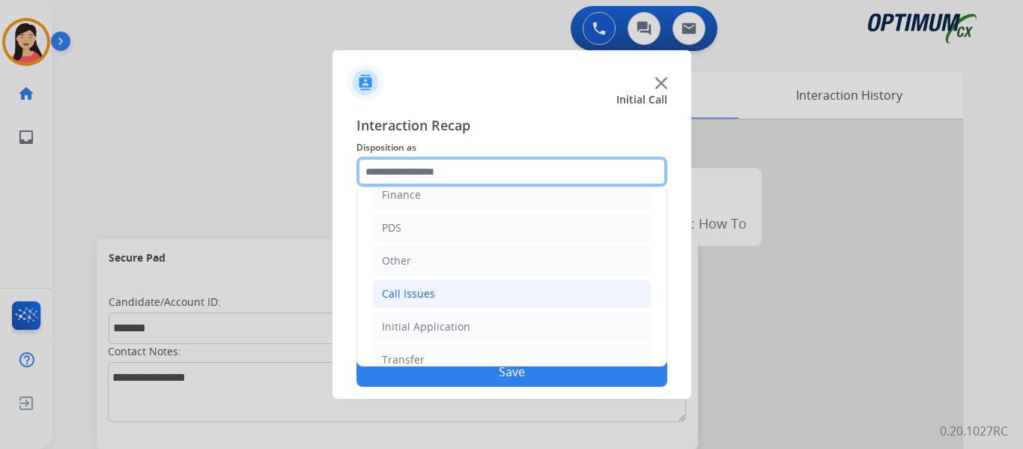
scroll to position [102, 0]
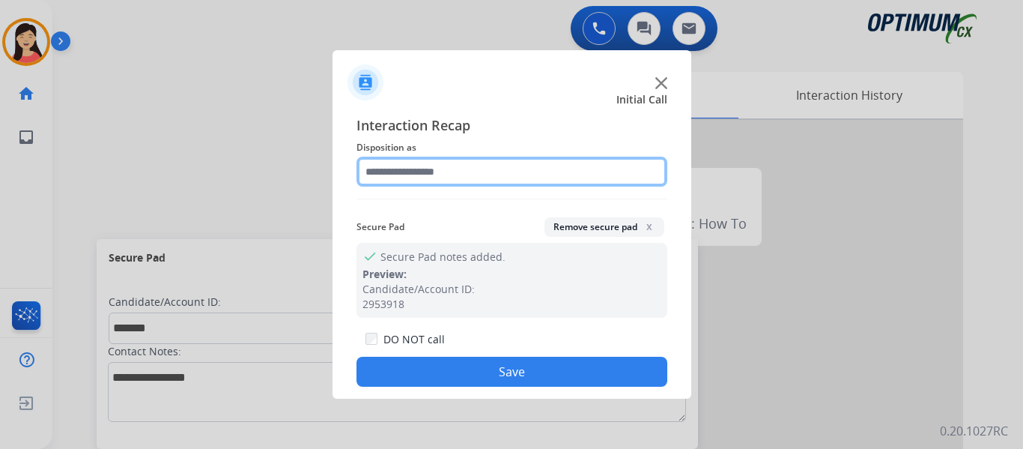
click at [440, 175] on input "text" at bounding box center [512, 172] width 311 height 30
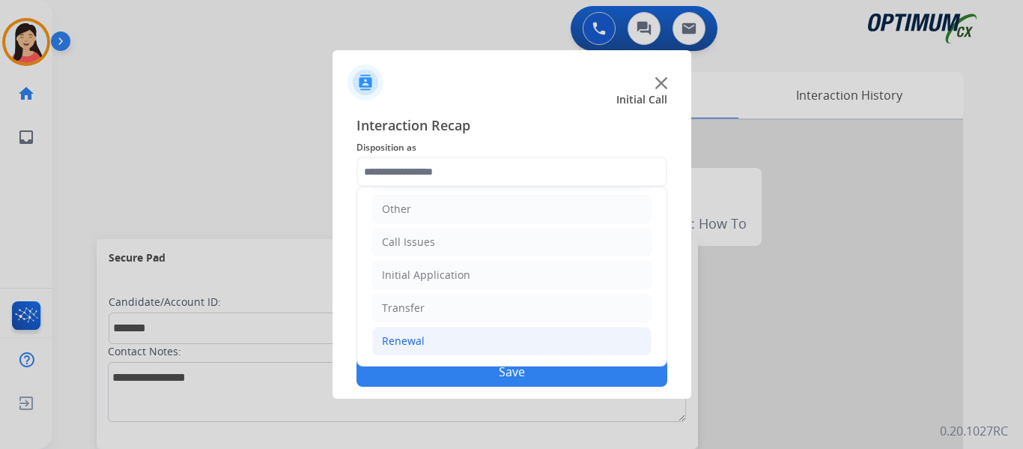
click at [419, 341] on div "Renewal" at bounding box center [403, 340] width 43 height 15
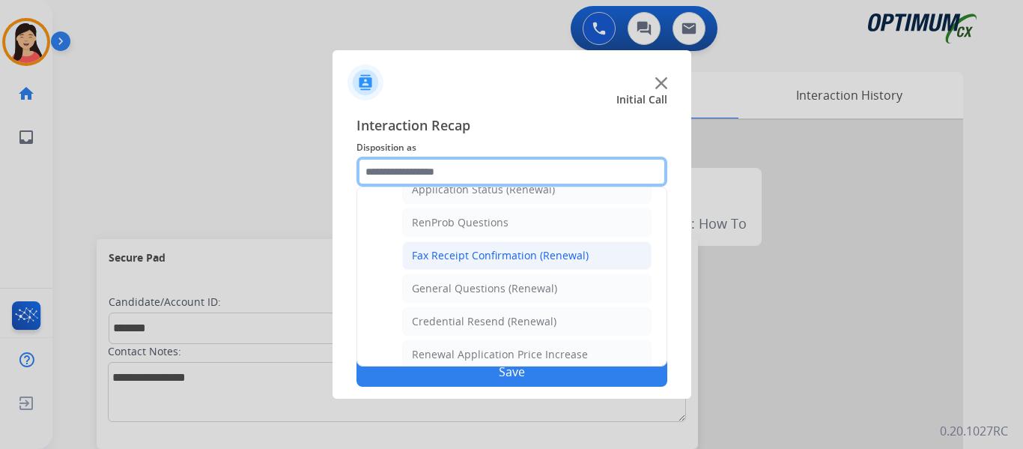
scroll to position [402, 0]
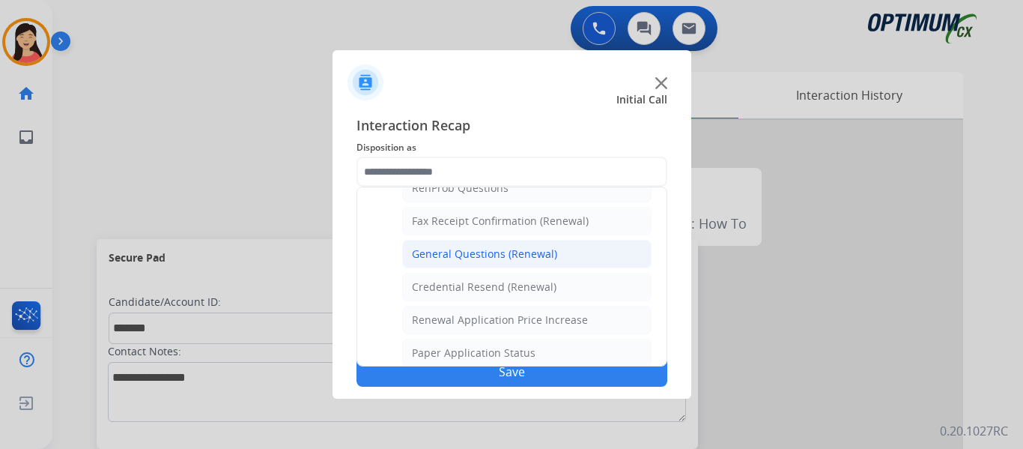
click at [524, 249] on div "General Questions (Renewal)" at bounding box center [484, 253] width 145 height 15
type input "**********"
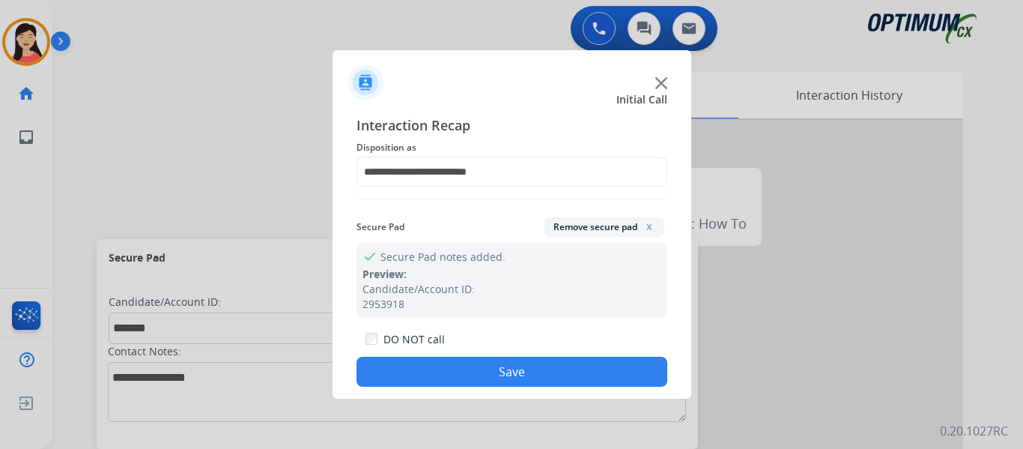
click at [574, 366] on button "Save" at bounding box center [512, 372] width 311 height 30
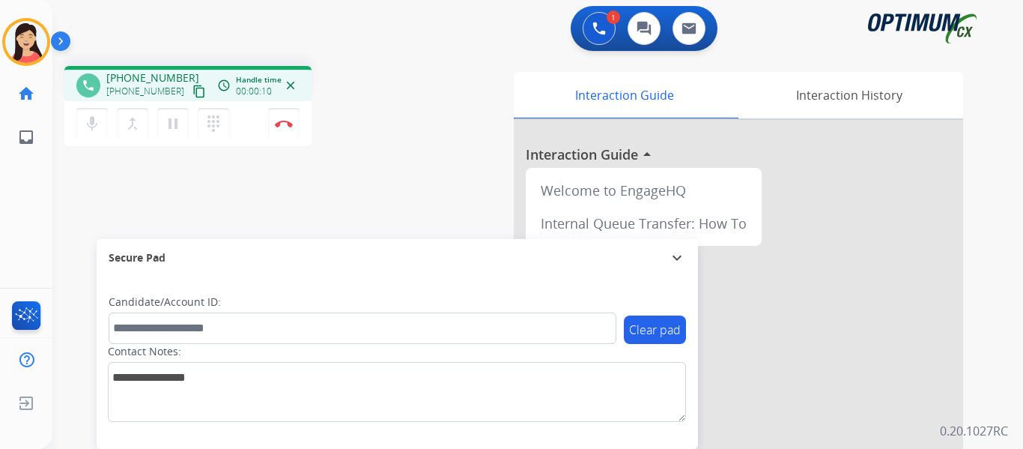
click at [193, 96] on mat-icon "content_copy" at bounding box center [199, 91] width 13 height 13
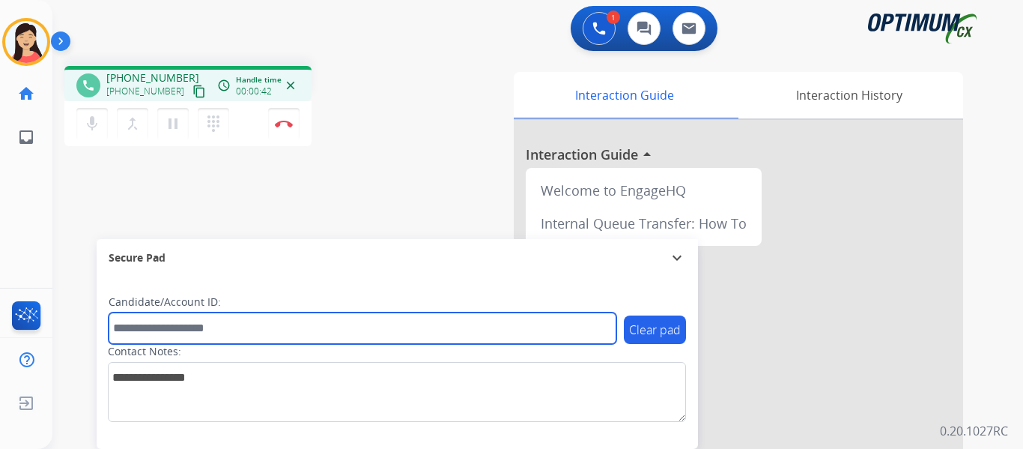
drag, startPoint x: 452, startPoint y: 330, endPoint x: 470, endPoint y: 327, distance: 18.4
click at [452, 330] on input "text" at bounding box center [363, 327] width 508 height 31
paste input "*******"
type input "*******"
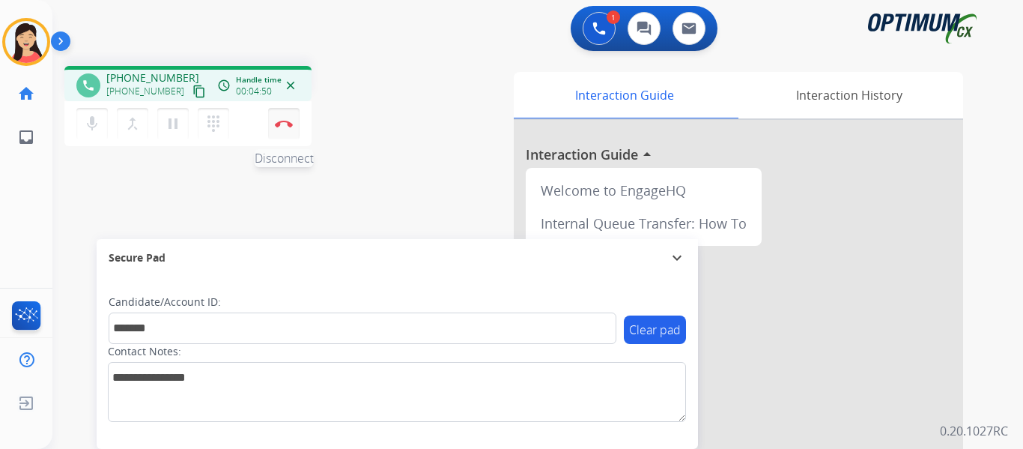
click at [284, 130] on button "Disconnect" at bounding box center [283, 123] width 31 height 31
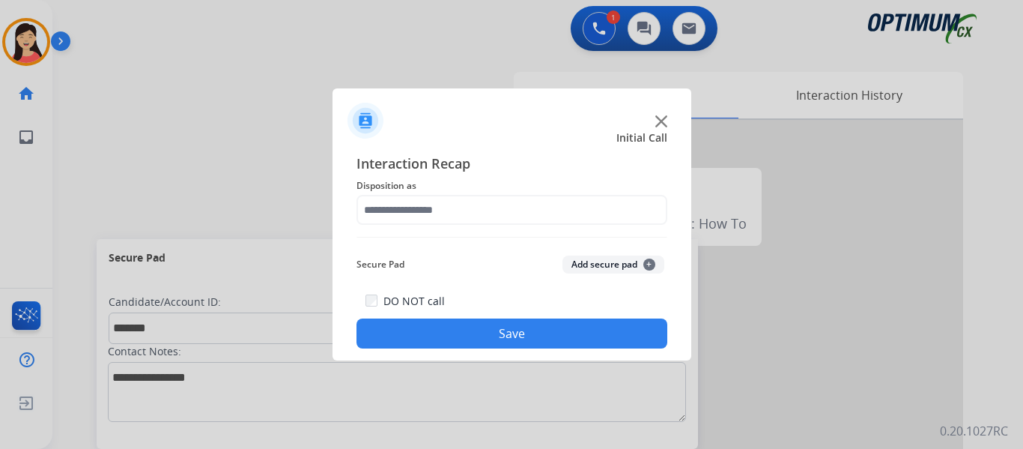
click at [585, 265] on button "Add secure pad +" at bounding box center [614, 264] width 102 height 18
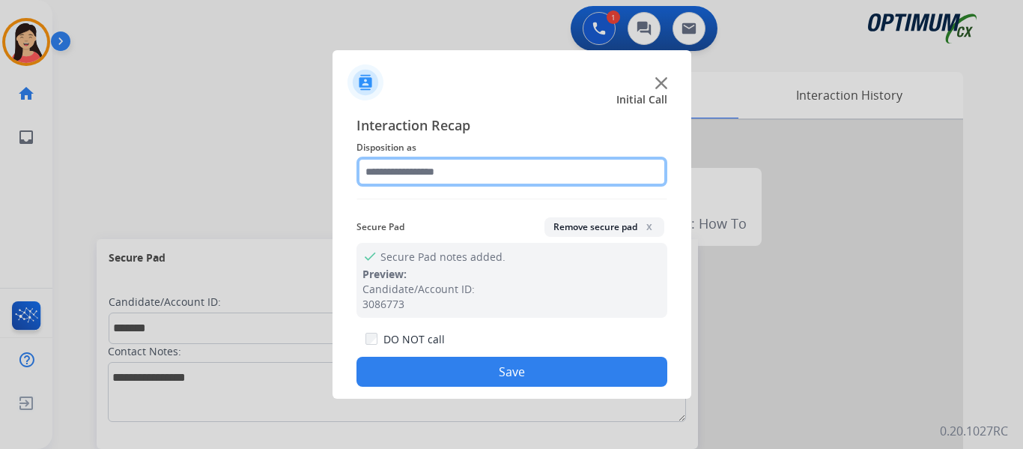
click at [497, 167] on input "text" at bounding box center [512, 172] width 311 height 30
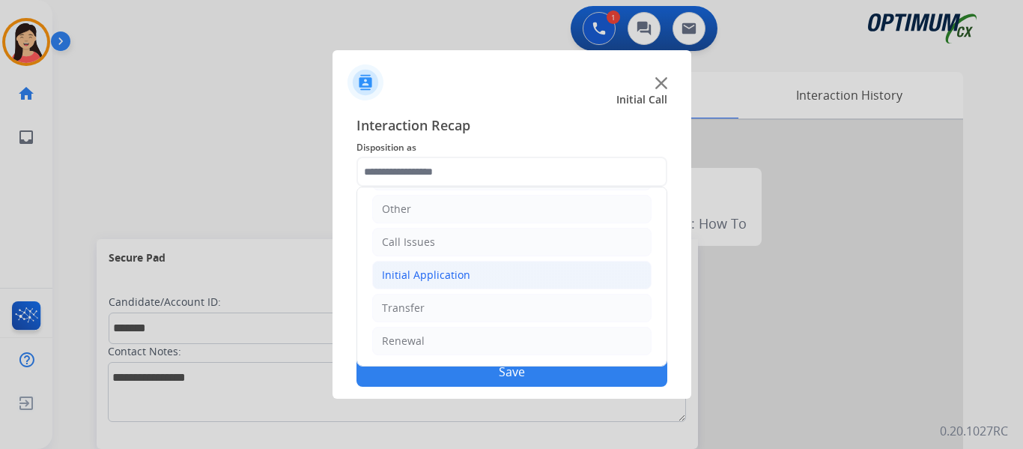
click at [482, 277] on li "Initial Application" at bounding box center [511, 275] width 279 height 28
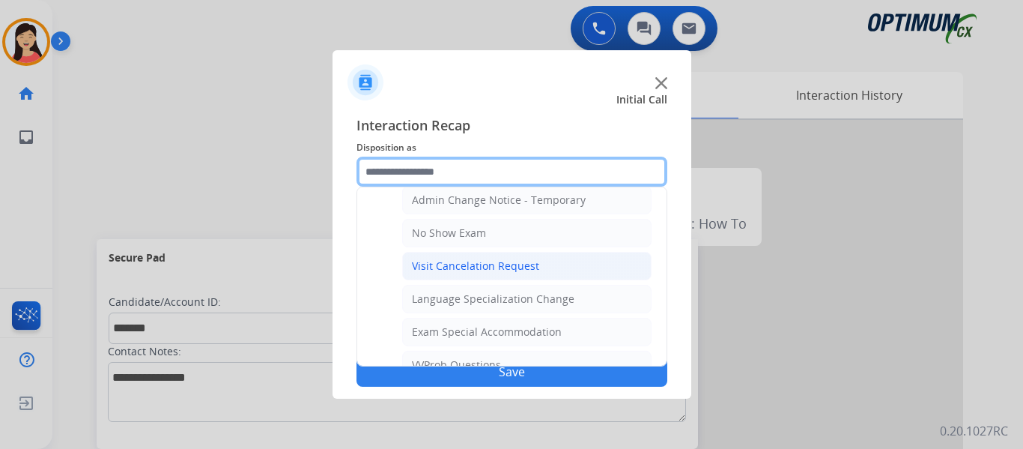
scroll to position [626, 0]
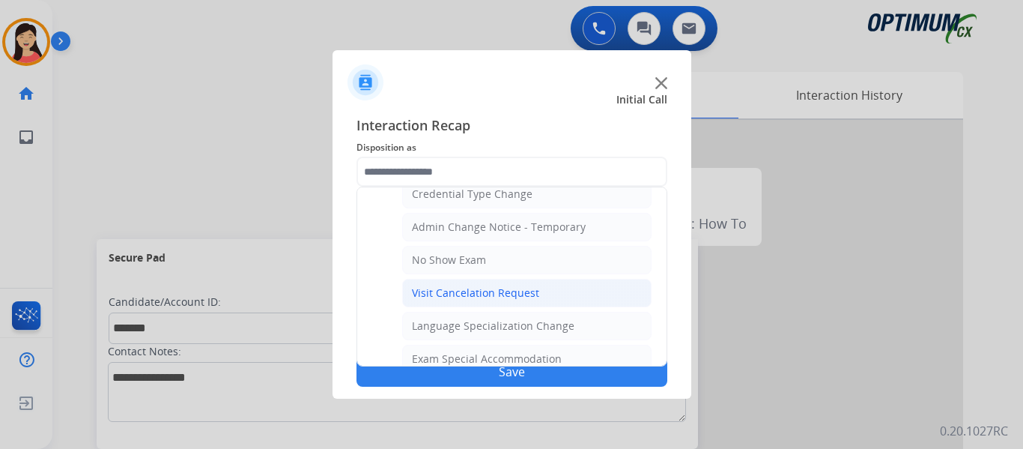
click at [555, 291] on li "Visit Cancelation Request" at bounding box center [526, 293] width 249 height 28
type input "**********"
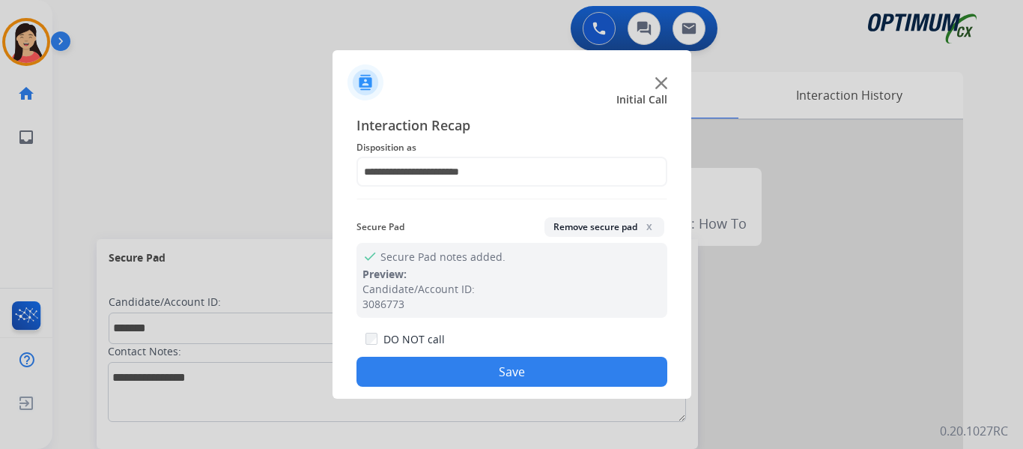
click at [576, 366] on button "Save" at bounding box center [512, 372] width 311 height 30
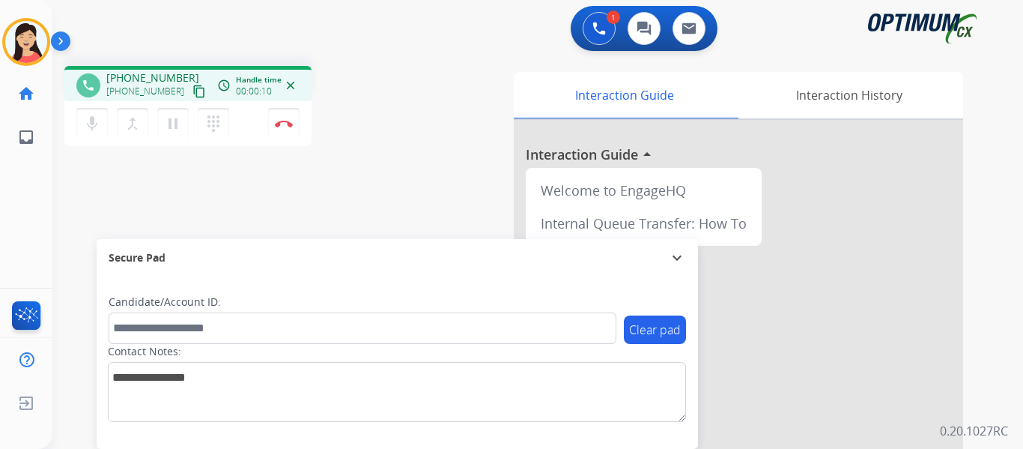
drag, startPoint x: 185, startPoint y: 90, endPoint x: 512, endPoint y: 120, distance: 328.0
click at [193, 90] on mat-icon "content_copy" at bounding box center [199, 91] width 13 height 13
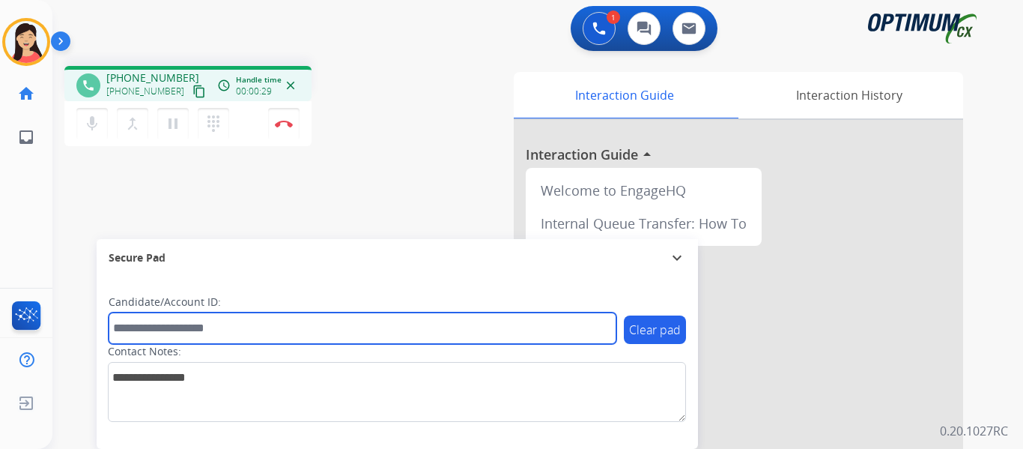
click at [296, 318] on input "text" at bounding box center [363, 327] width 508 height 31
paste input "*********"
type input "*********"
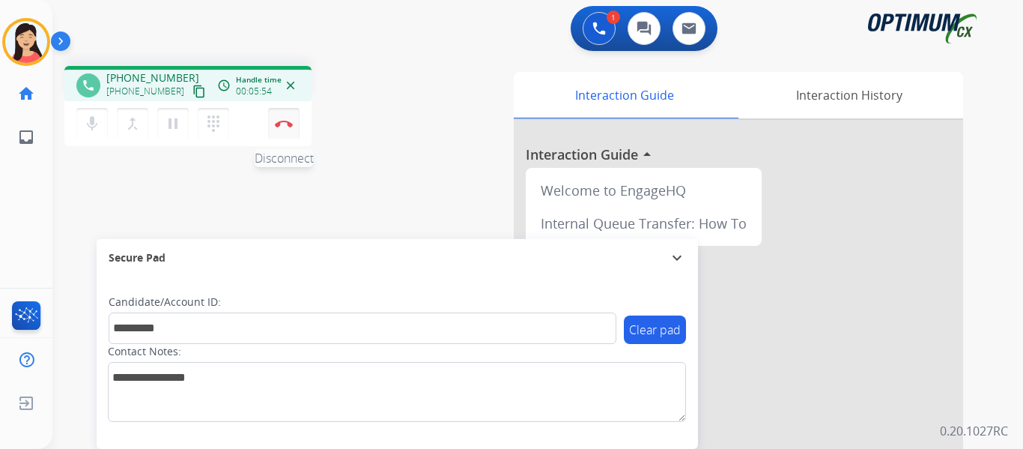
click at [285, 121] on img at bounding box center [284, 123] width 18 height 7
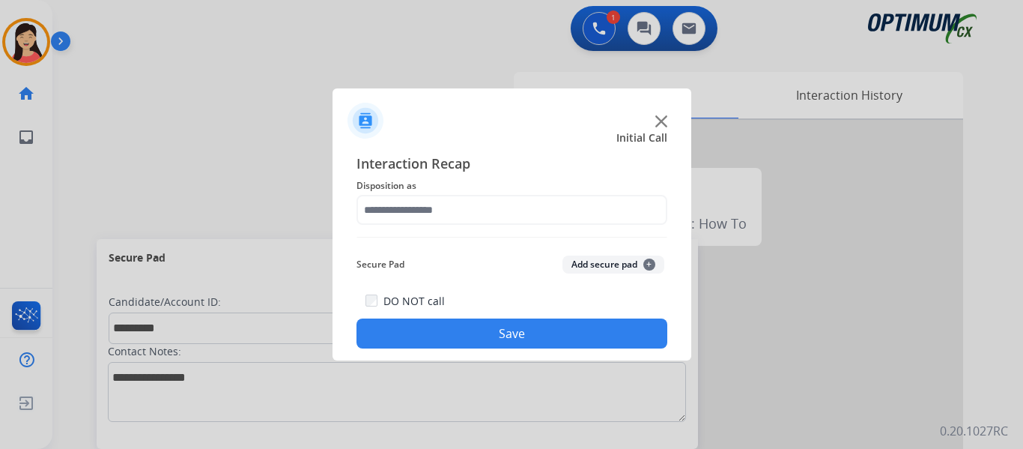
click at [604, 264] on button "Add secure pad +" at bounding box center [614, 264] width 102 height 18
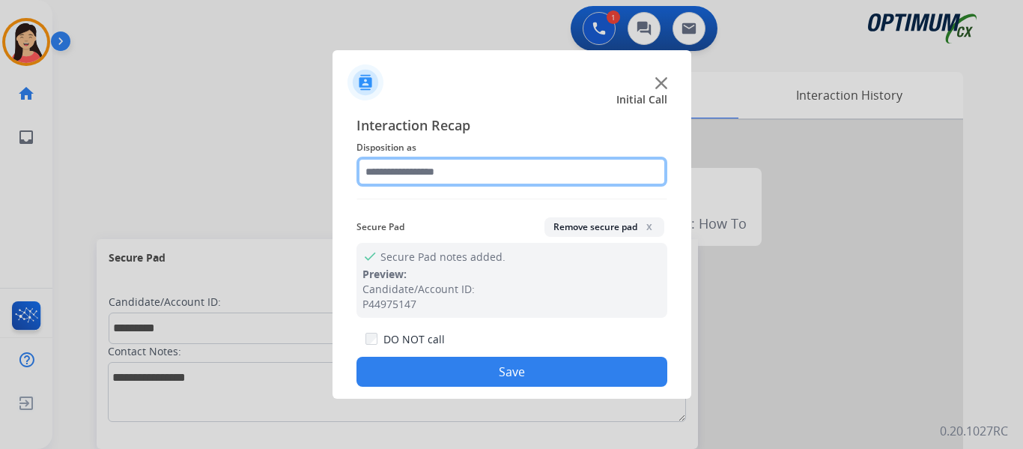
click at [411, 178] on input "text" at bounding box center [512, 172] width 311 height 30
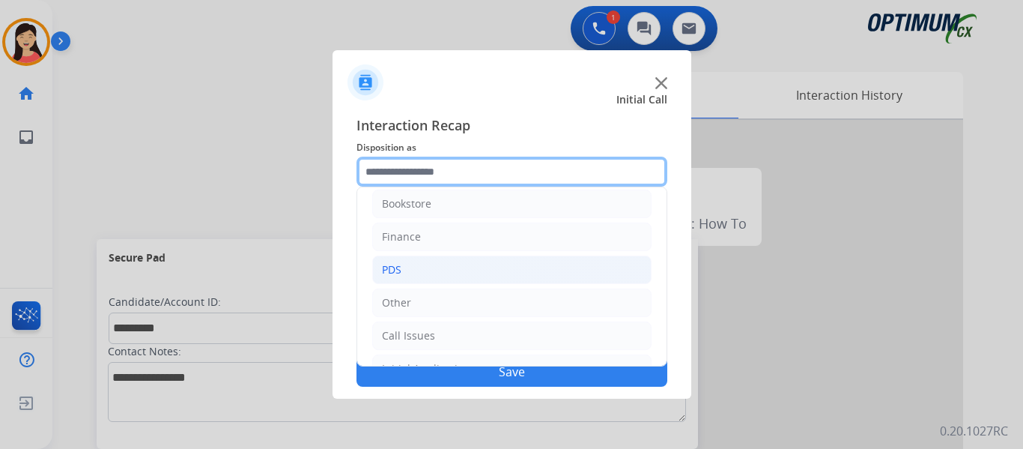
scroll to position [0, 0]
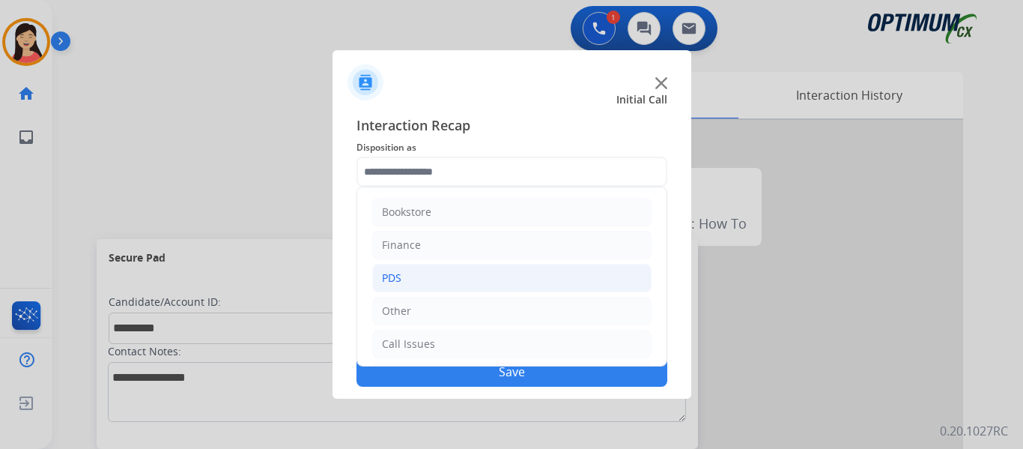
click at [399, 281] on div "PDS" at bounding box center [391, 277] width 19 height 15
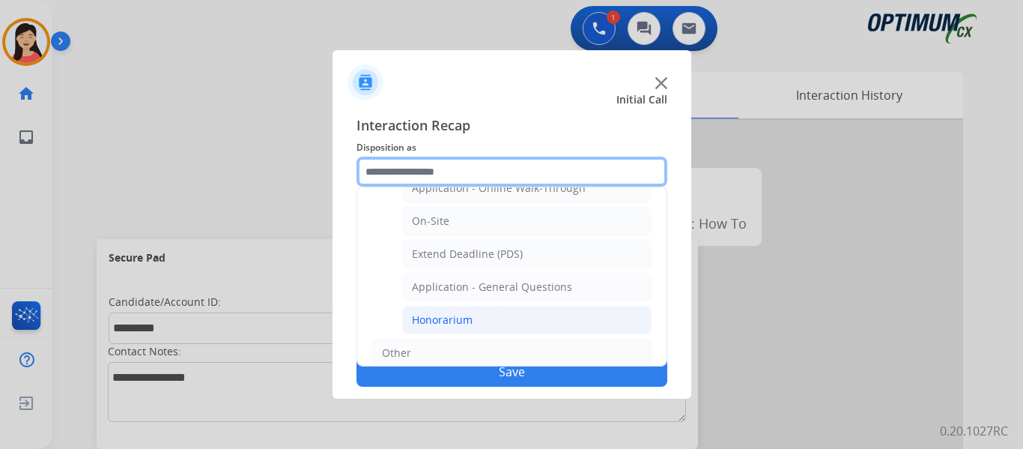
scroll to position [375, 0]
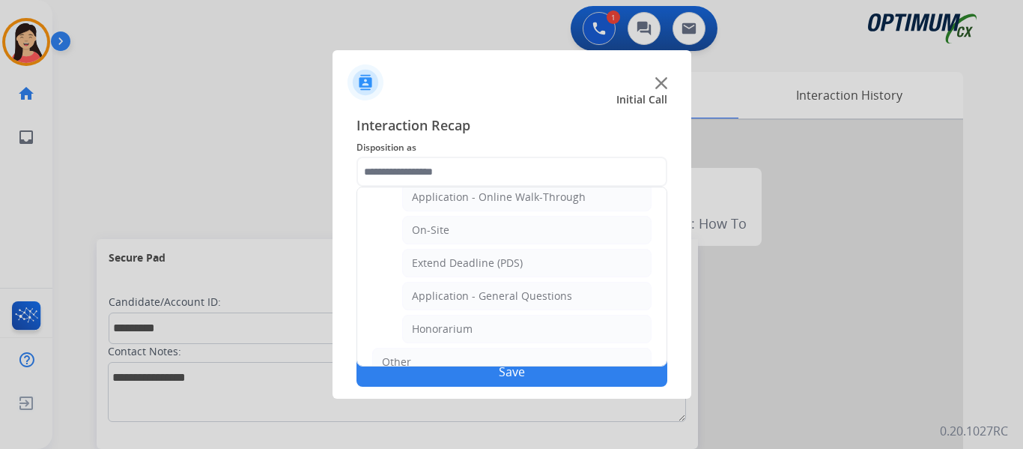
click at [557, 290] on div "Application - General Questions" at bounding box center [492, 295] width 160 height 15
type input "**********"
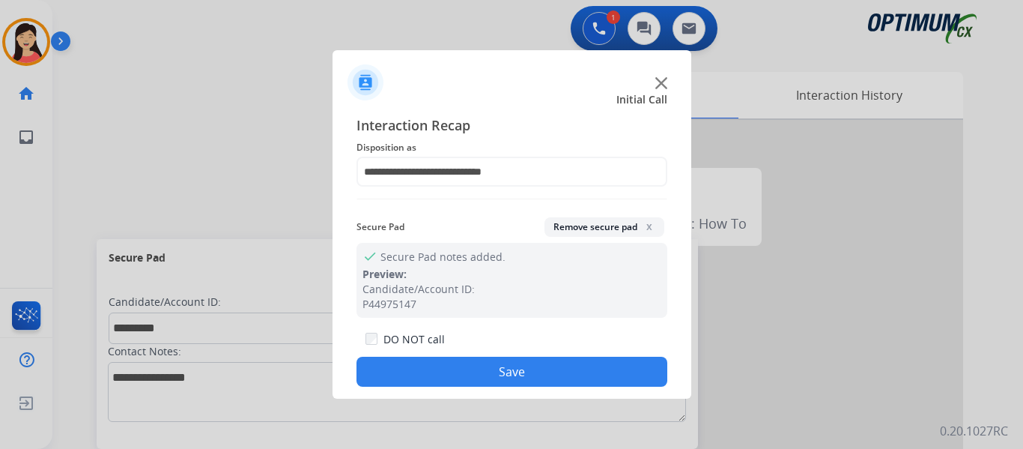
click at [561, 366] on button "Save" at bounding box center [512, 372] width 311 height 30
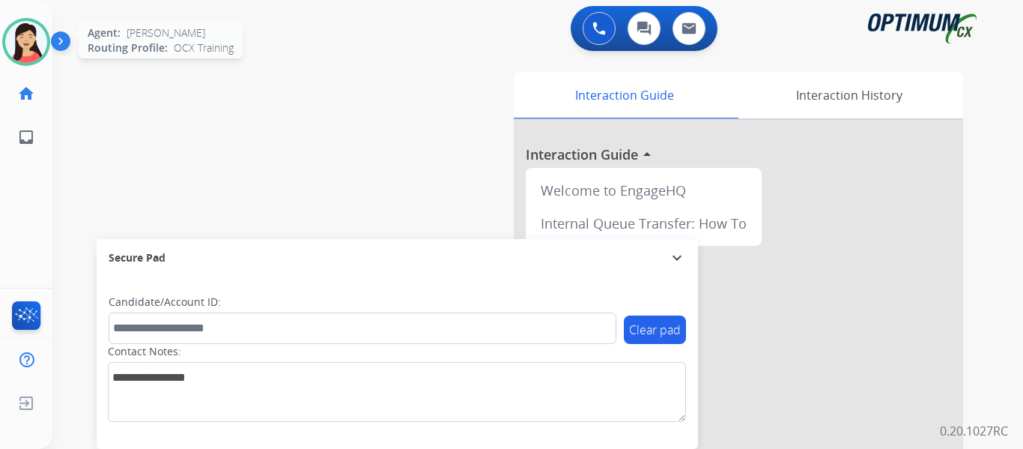
click at [43, 36] on img at bounding box center [26, 42] width 42 height 42
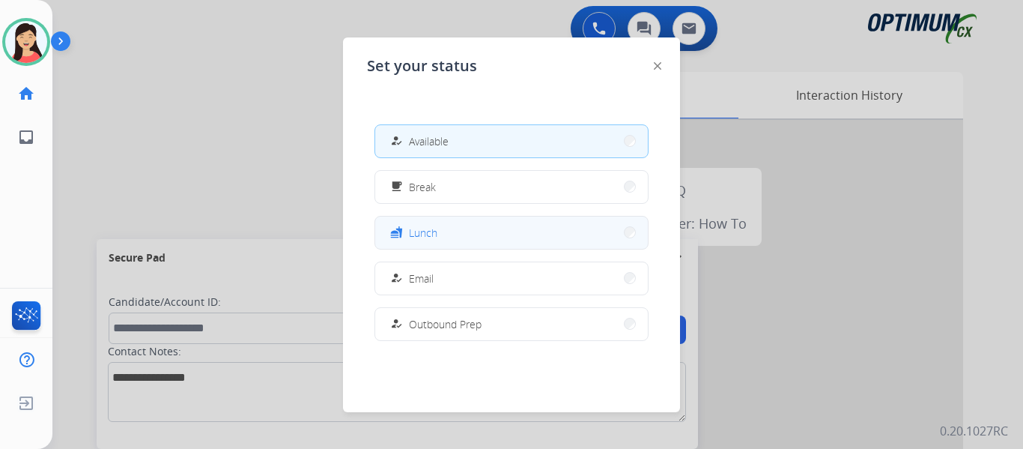
click at [490, 237] on button "fastfood Lunch" at bounding box center [511, 233] width 273 height 32
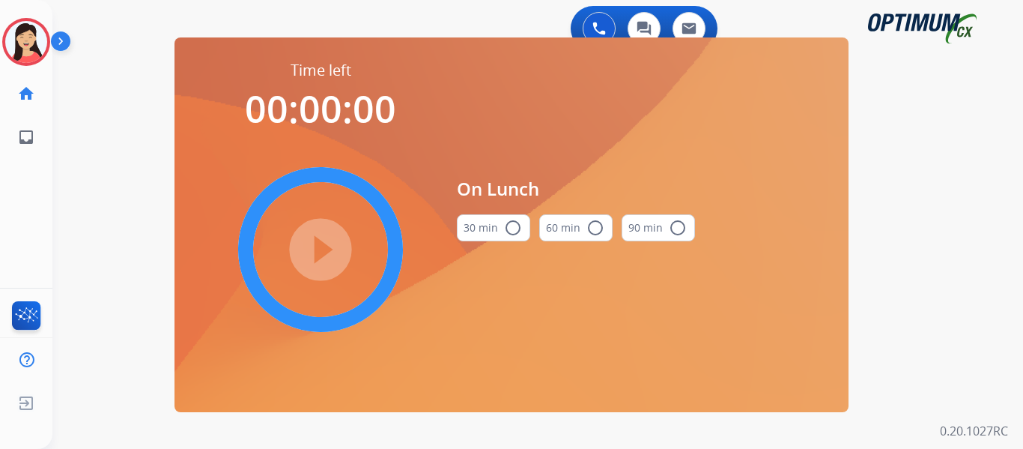
click at [485, 217] on button "30 min radio_button_unchecked" at bounding box center [493, 227] width 73 height 27
click at [321, 243] on mat-icon "play_circle_filled" at bounding box center [321, 249] width 18 height 18
